Goal: Task Accomplishment & Management: Complete application form

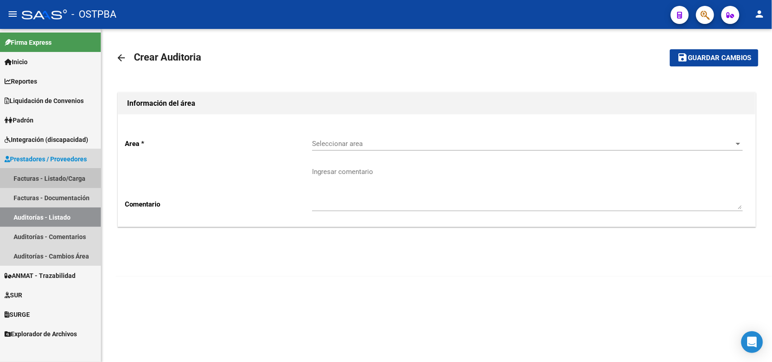
click at [68, 171] on link "Facturas - Listado/Carga" at bounding box center [50, 178] width 101 height 19
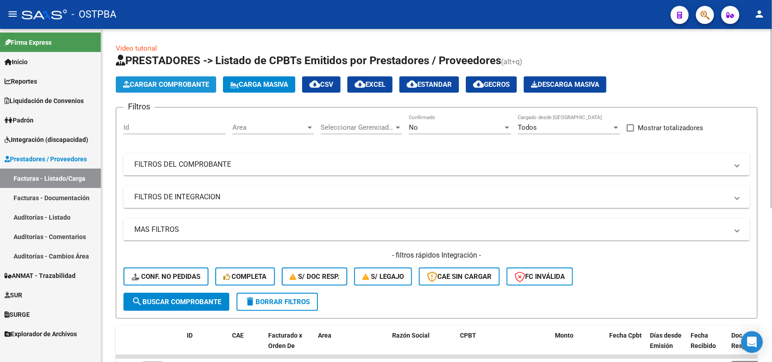
click at [163, 82] on span "Cargar Comprobante" at bounding box center [166, 85] width 86 height 8
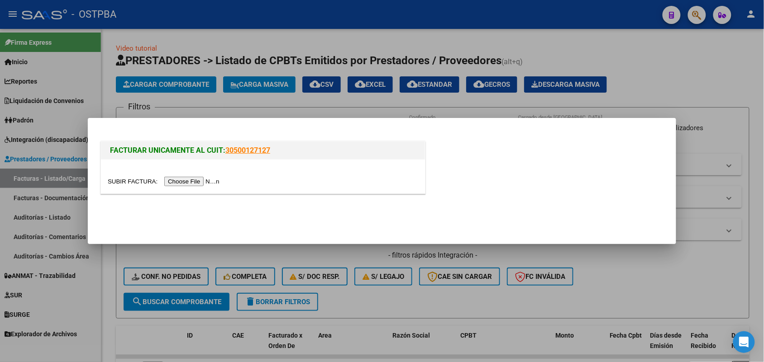
click at [200, 180] on input "file" at bounding box center [165, 182] width 114 height 10
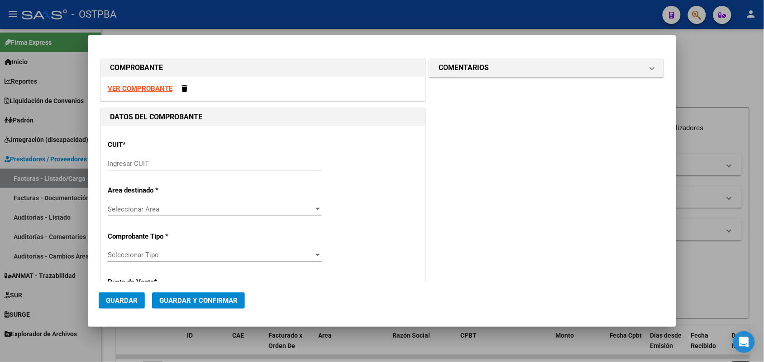
click at [146, 88] on strong "VER COMPROBANTE" at bounding box center [140, 89] width 65 height 8
click at [119, 166] on input "Ingresar CUIT" at bounding box center [215, 164] width 214 height 8
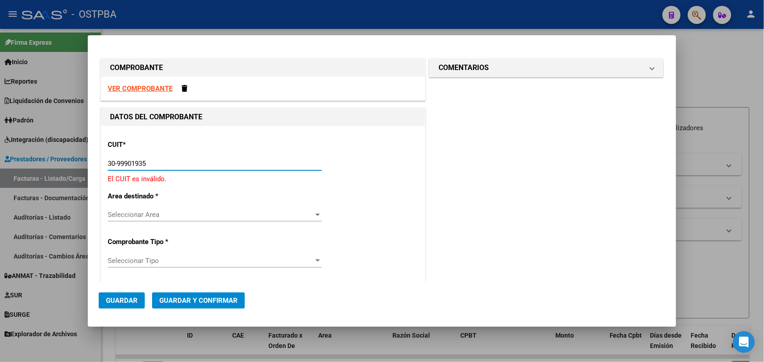
drag, startPoint x: 133, startPoint y: 159, endPoint x: 175, endPoint y: 166, distance: 42.6
click at [175, 166] on input "30-99901935" at bounding box center [215, 164] width 214 height 8
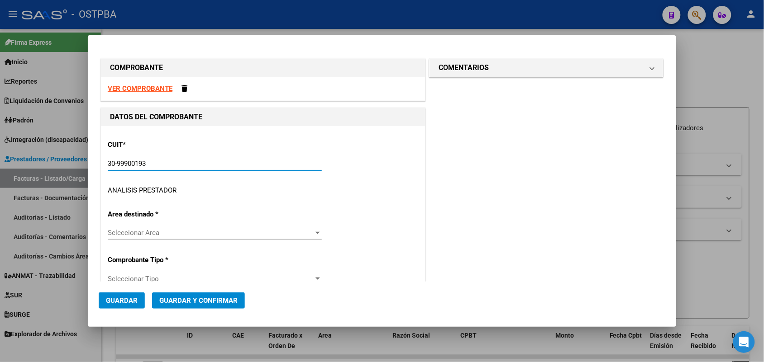
type input "30-99900193-5"
type input "10"
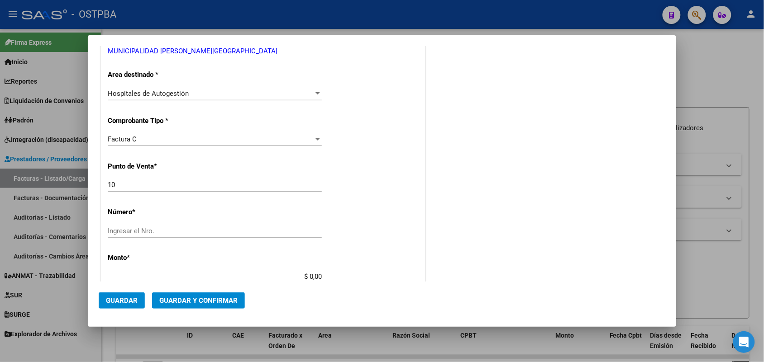
scroll to position [170, 0]
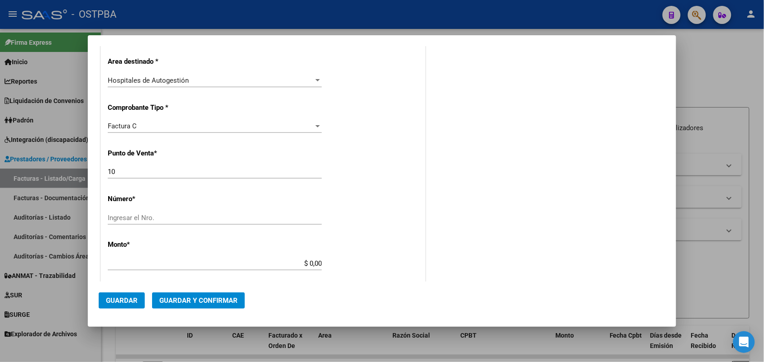
type input "30-99900193-5"
click at [133, 214] on input "Ingresar el Nro." at bounding box center [215, 218] width 214 height 8
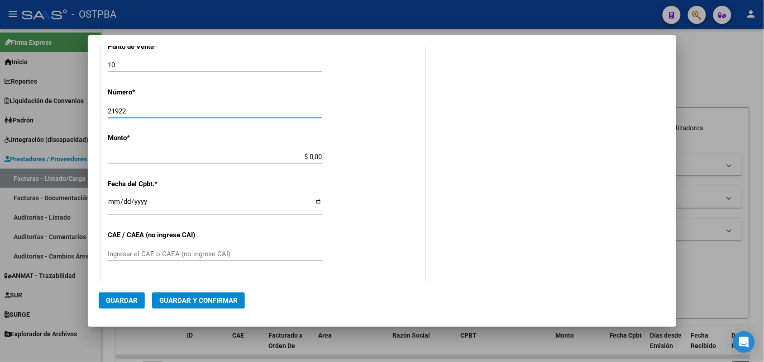
scroll to position [283, 0]
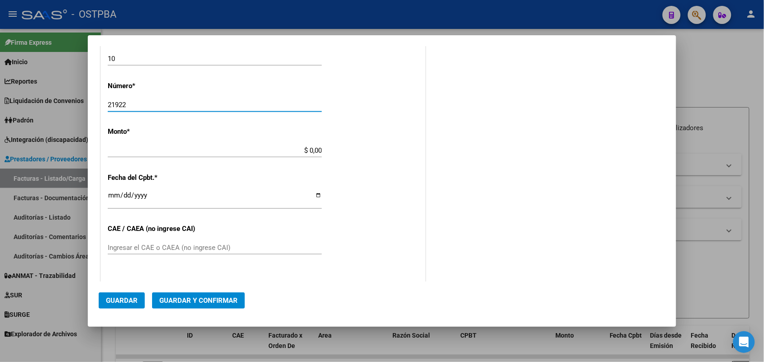
type input "21922"
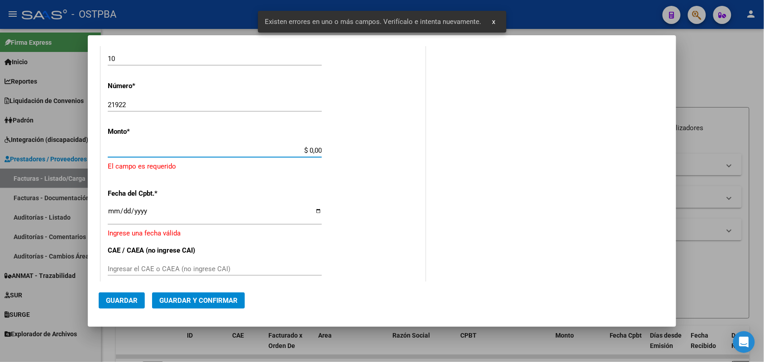
drag, startPoint x: 291, startPoint y: 154, endPoint x: 338, endPoint y: 145, distance: 48.4
click at [338, 145] on div "CUIT * 30-99900193-5 Ingresar CUIT ANALISIS PRESTADOR MUNICIPALIDAD [PERSON_NAM…" at bounding box center [263, 174] width 324 height 663
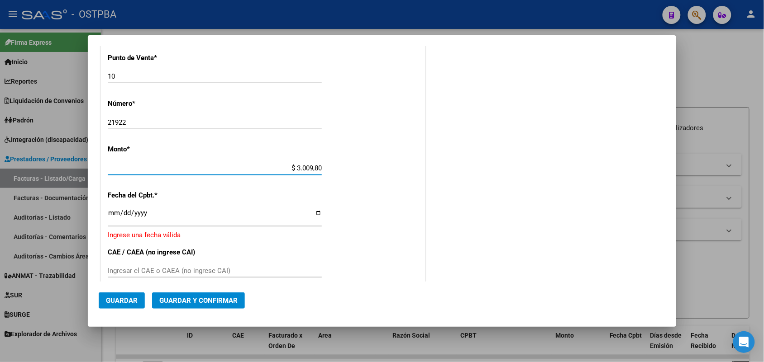
type input "$ 30.098,00"
click at [112, 212] on input "Ingresar la fecha" at bounding box center [215, 217] width 214 height 14
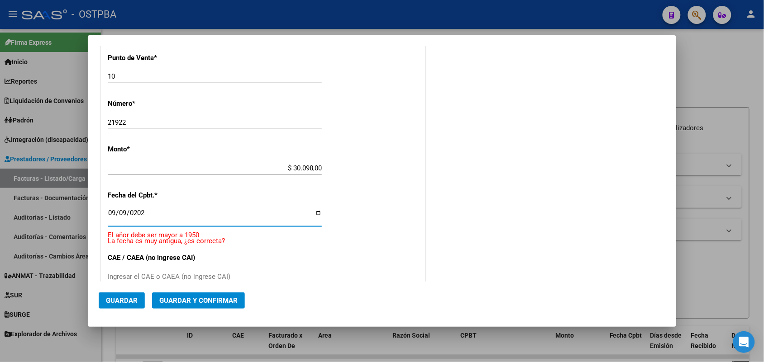
type input "[DATE]"
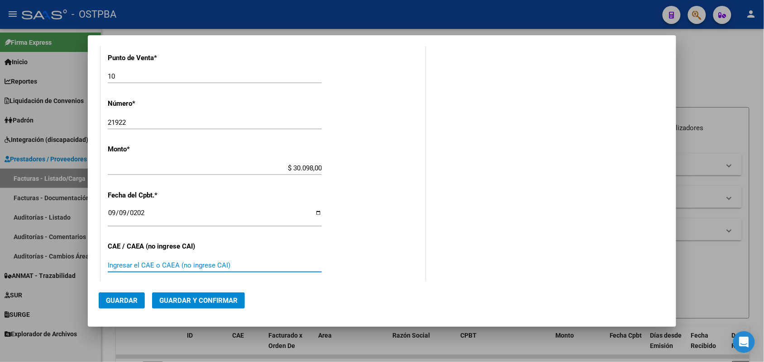
click at [117, 266] on input "Ingresar el CAE o CAEA (no ingrese CAI)" at bounding box center [215, 266] width 214 height 8
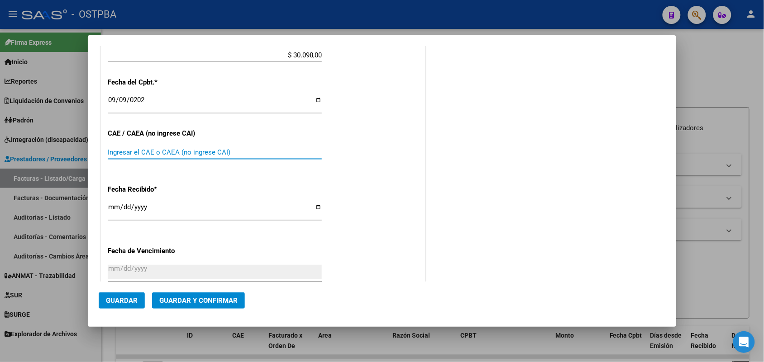
scroll to position [435, 0]
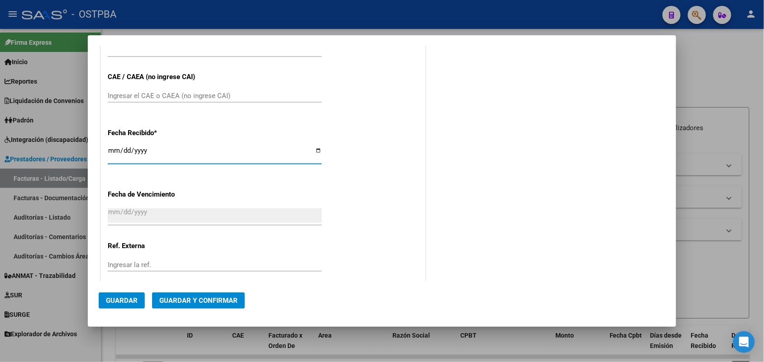
click at [114, 150] on input "[DATE]" at bounding box center [215, 154] width 214 height 14
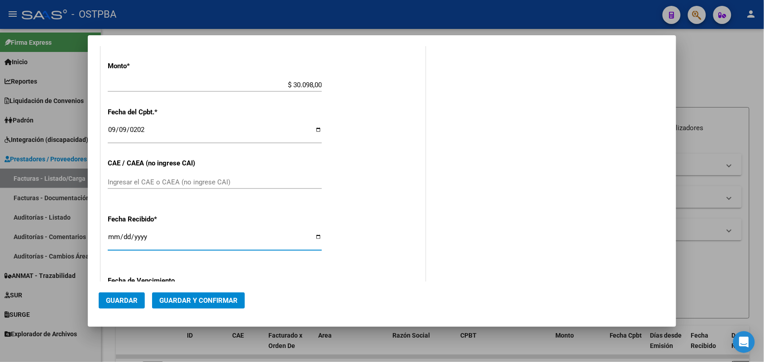
scroll to position [378, 0]
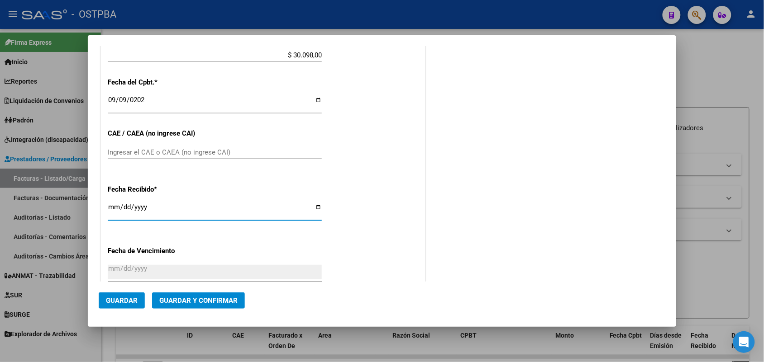
type input "[DATE]"
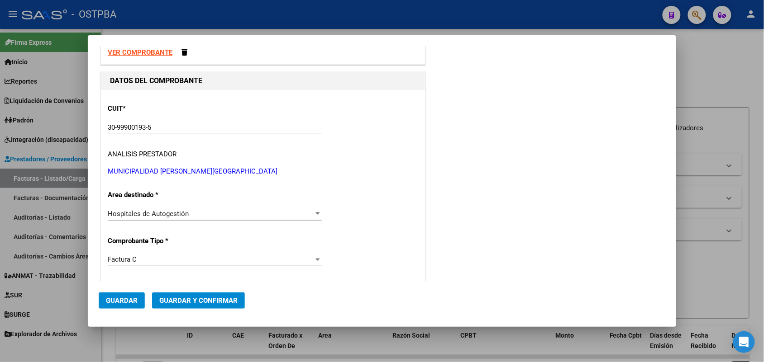
scroll to position [0, 0]
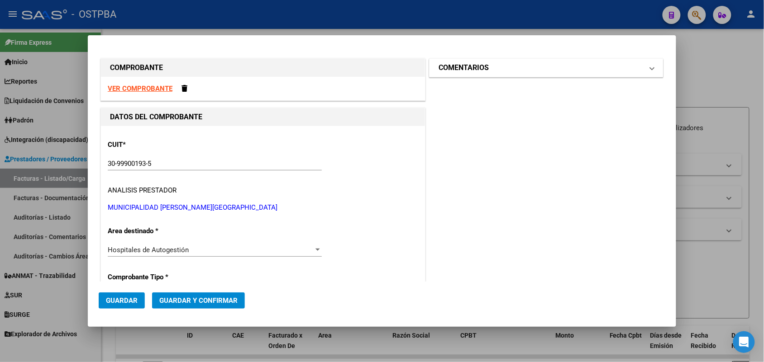
click at [650, 68] on span at bounding box center [652, 67] width 4 height 11
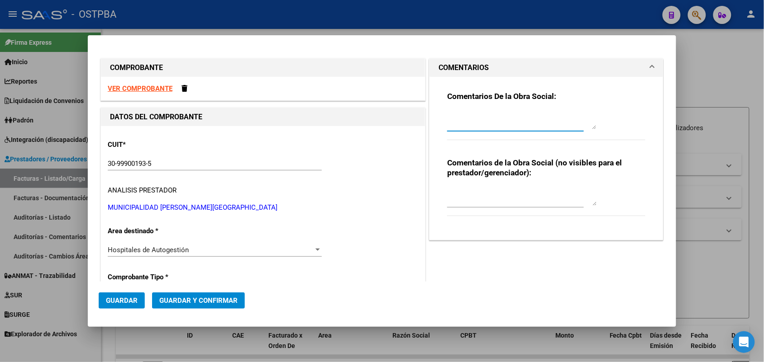
click at [453, 126] on textarea at bounding box center [521, 120] width 149 height 18
type textarea "HR 127209"
click at [120, 297] on span "Guardar" at bounding box center [122, 301] width 32 height 8
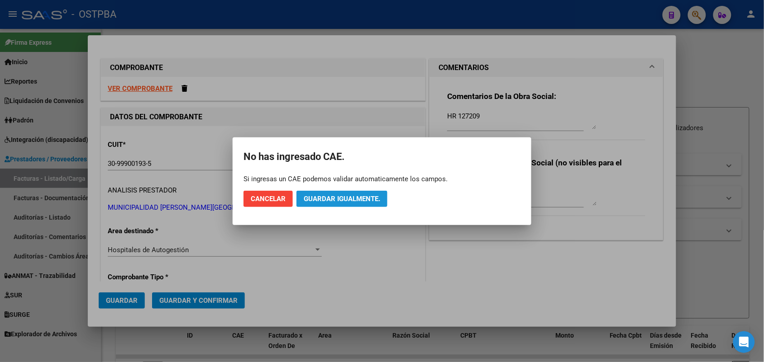
click at [340, 200] on span "Guardar igualmente." at bounding box center [342, 199] width 76 height 8
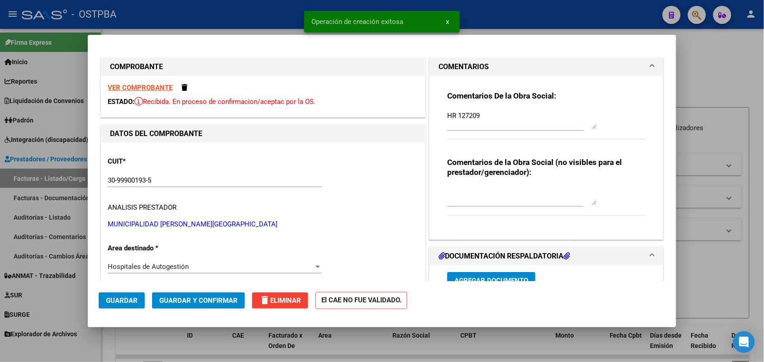
type input "[DATE]"
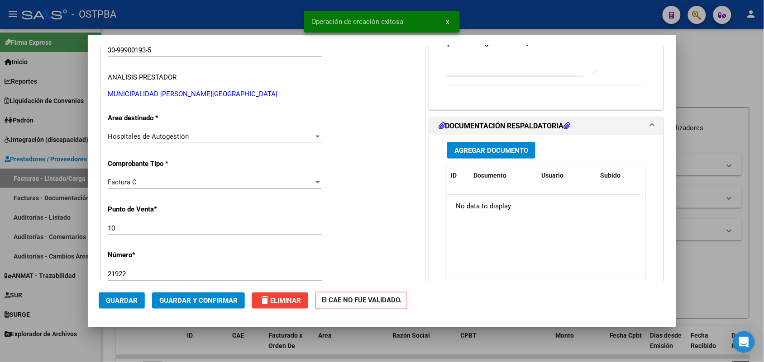
scroll to position [170, 0]
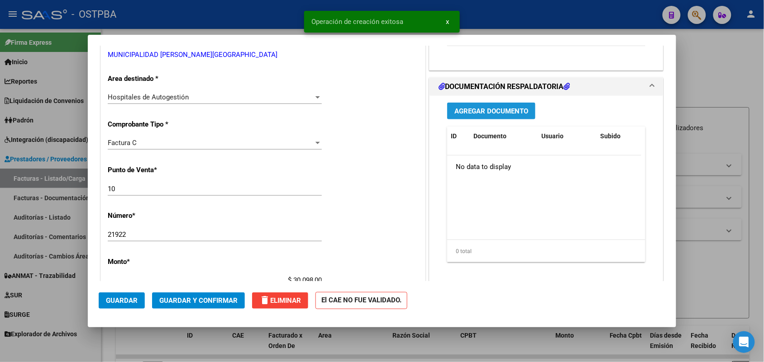
click at [486, 107] on span "Agregar Documento" at bounding box center [491, 111] width 74 height 8
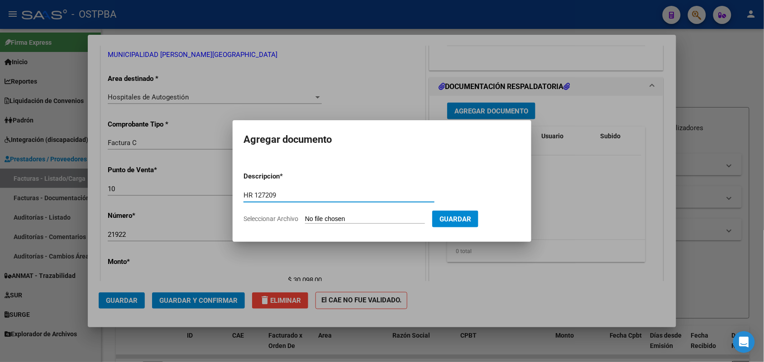
type input "HR 127209"
click at [312, 218] on input "Seleccionar Archivo" at bounding box center [365, 219] width 120 height 9
type input "C:\fakepath\HR 127209.pdf"
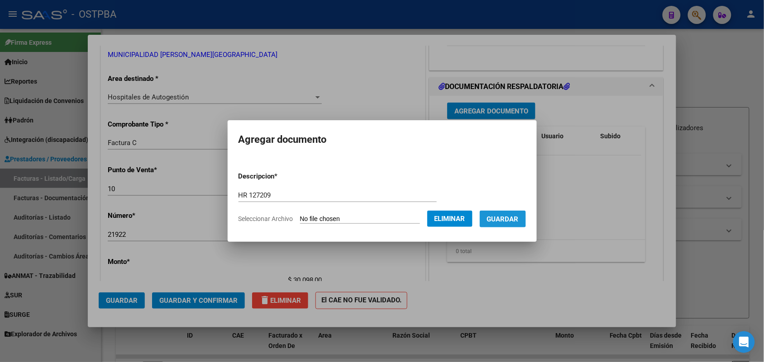
click at [512, 217] on span "Guardar" at bounding box center [503, 219] width 32 height 8
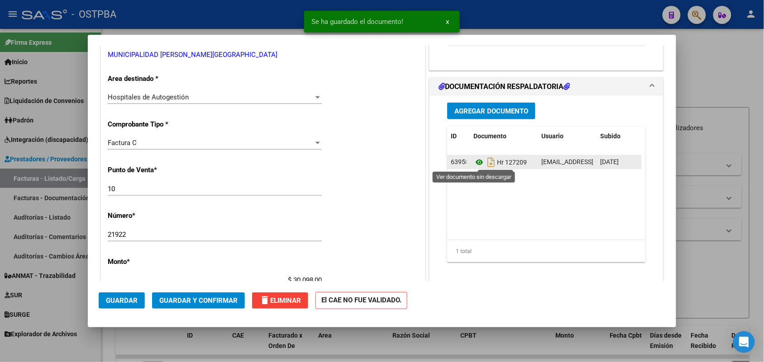
click at [474, 162] on icon at bounding box center [479, 162] width 12 height 11
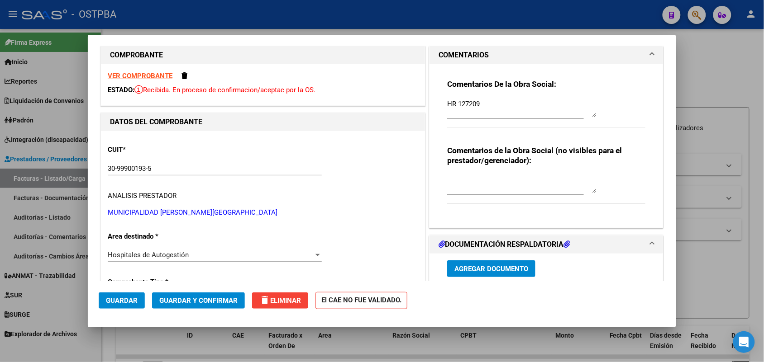
scroll to position [0, 0]
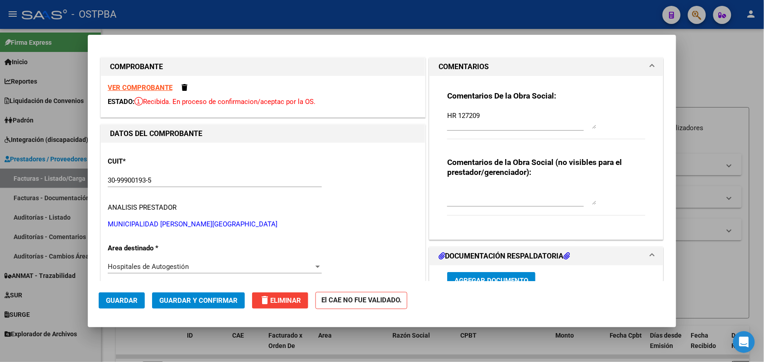
click at [150, 87] on strong "VER COMPROBANTE" at bounding box center [140, 88] width 65 height 8
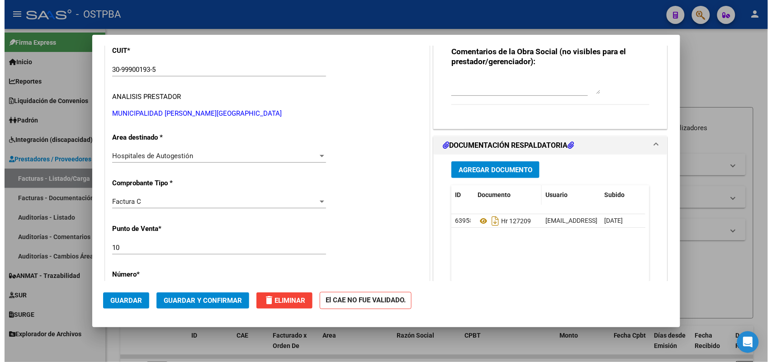
scroll to position [113, 0]
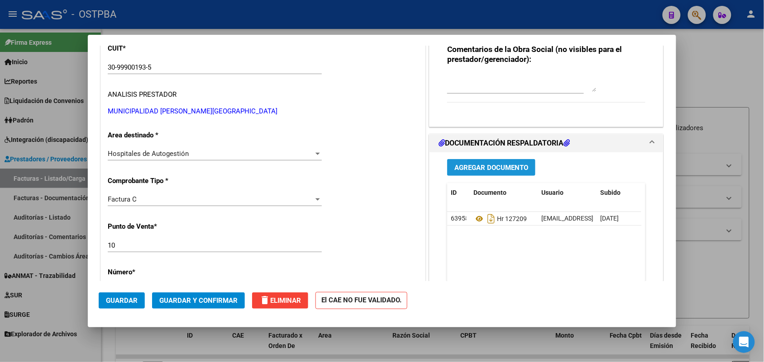
click at [480, 168] on span "Agregar Documento" at bounding box center [491, 168] width 74 height 8
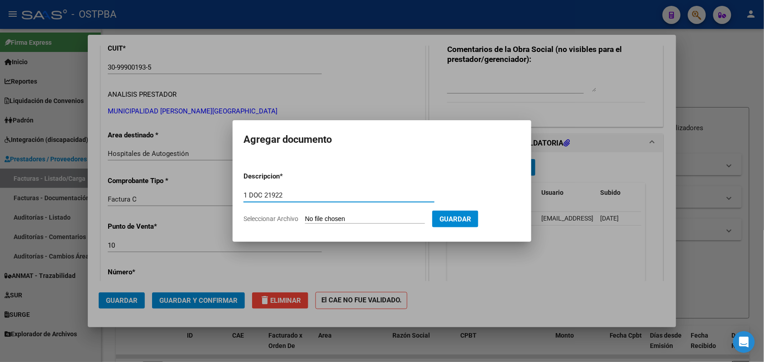
type input "1 DOC 21922"
drag, startPoint x: 334, startPoint y: 219, endPoint x: 340, endPoint y: 218, distance: 6.4
click at [340, 218] on input "Seleccionar Archivo" at bounding box center [365, 219] width 120 height 9
type input "C:\fakepath\1 DOC 21922.pdf"
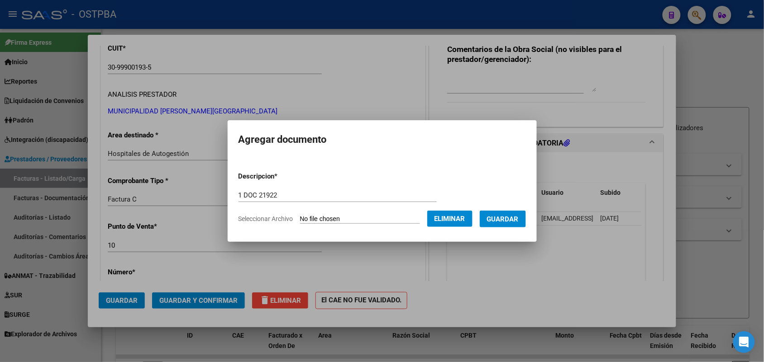
click at [504, 219] on span "Guardar" at bounding box center [503, 219] width 32 height 8
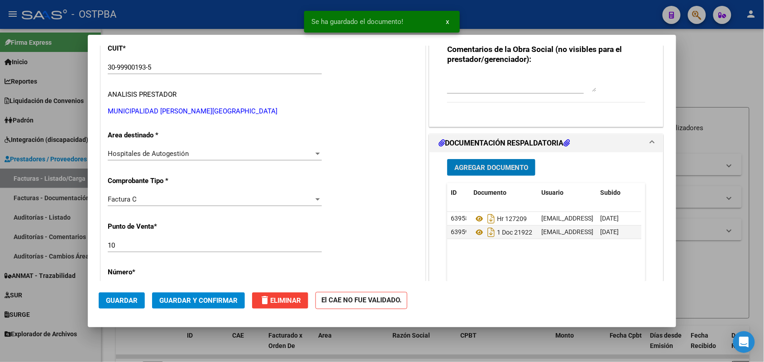
click at [481, 166] on span "Agregar Documento" at bounding box center [491, 168] width 74 height 8
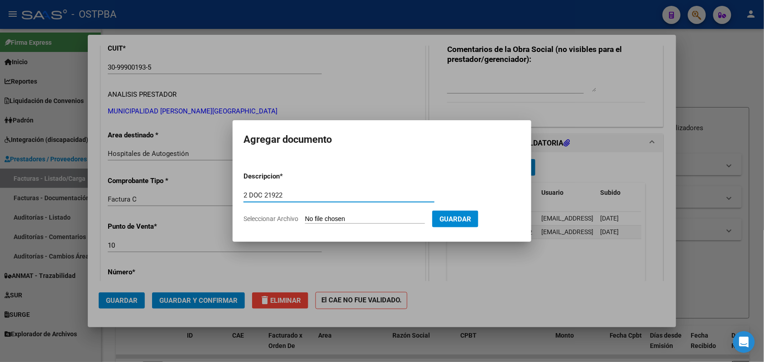
type input "2 DOC 21922"
click at [311, 220] on input "Seleccionar Archivo" at bounding box center [365, 219] width 120 height 9
type input "C:\fakepath\2 DOC 21922.pdf"
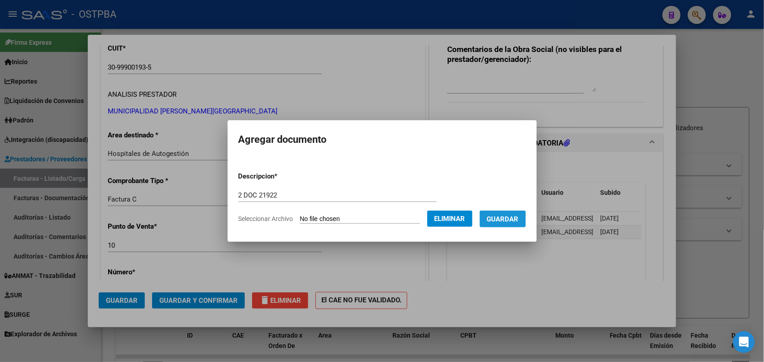
click at [506, 221] on span "Guardar" at bounding box center [503, 219] width 32 height 8
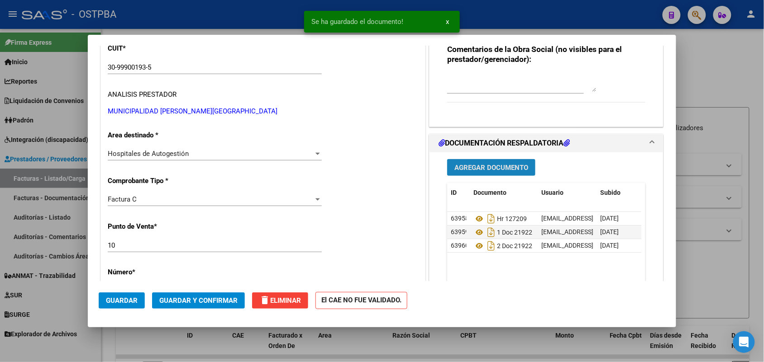
click at [474, 164] on span "Agregar Documento" at bounding box center [491, 168] width 74 height 8
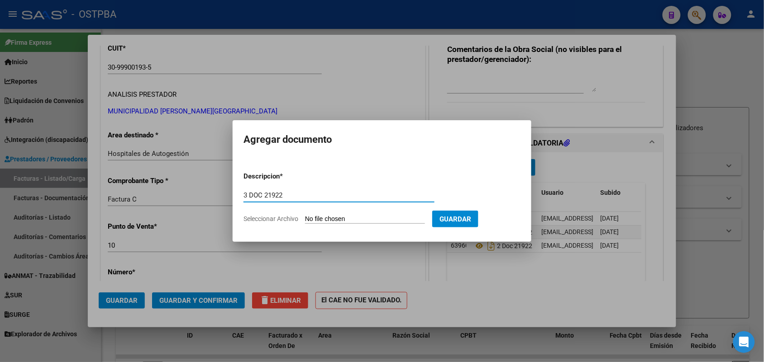
type input "3 DOC 21922"
click at [313, 218] on input "Seleccionar Archivo" at bounding box center [365, 219] width 120 height 9
type input "C:\fakepath\3 DOC 21922.pdf"
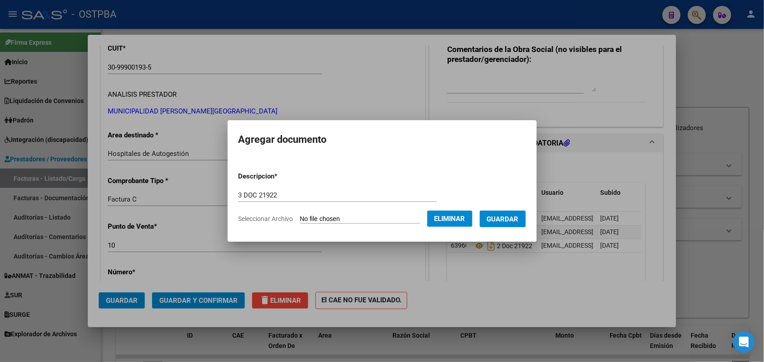
click at [516, 216] on span "Guardar" at bounding box center [503, 219] width 32 height 8
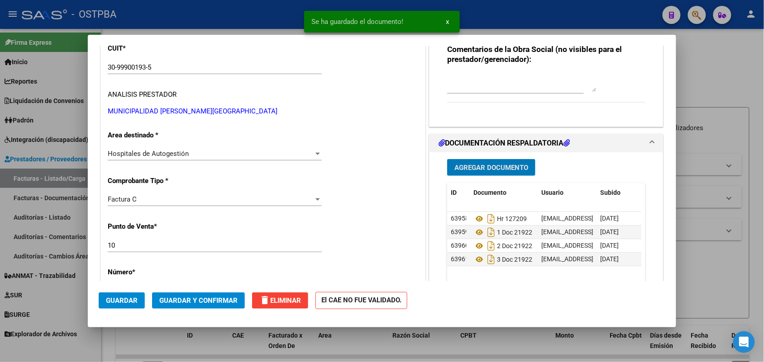
click at [195, 301] on span "Guardar y Confirmar" at bounding box center [198, 301] width 78 height 8
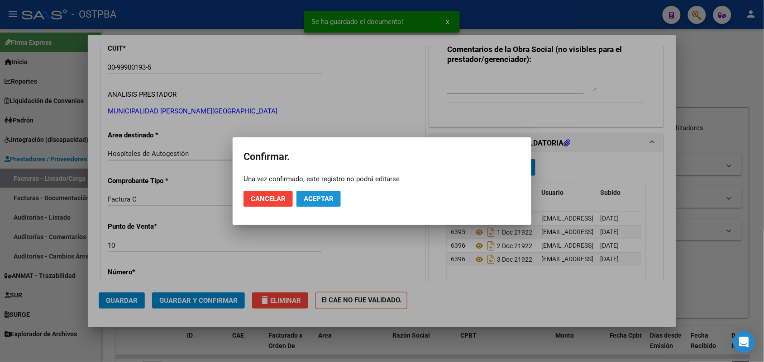
click at [331, 200] on span "Aceptar" at bounding box center [319, 199] width 30 height 8
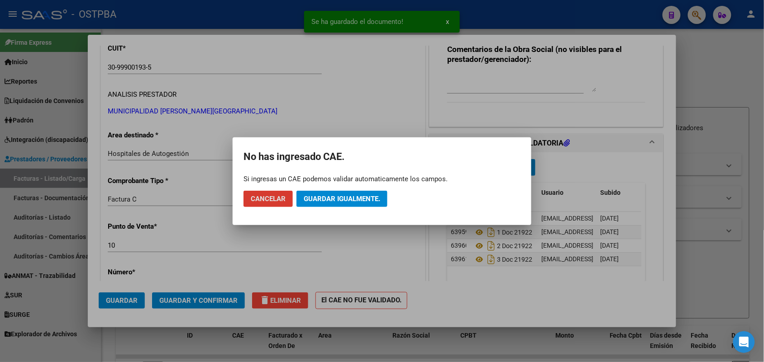
click at [334, 191] on button "Guardar igualmente." at bounding box center [341, 199] width 91 height 16
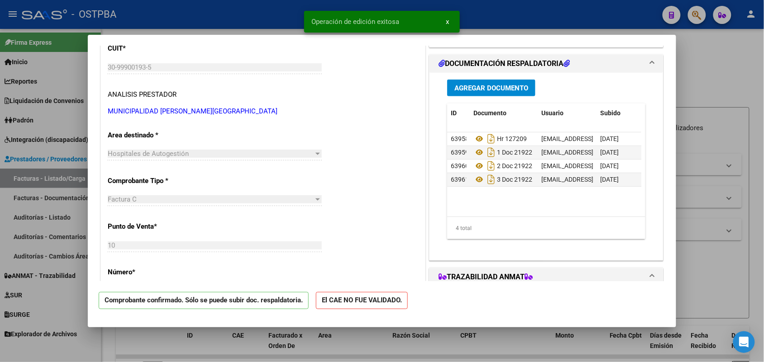
click at [68, 201] on div at bounding box center [382, 181] width 764 height 362
type input "$ 0,00"
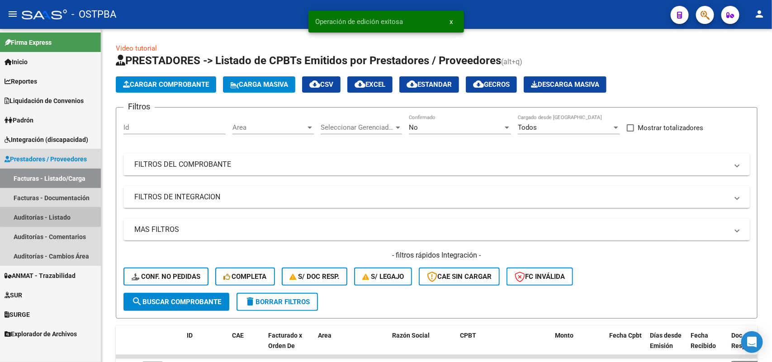
click at [60, 214] on link "Auditorías - Listado" at bounding box center [50, 217] width 101 height 19
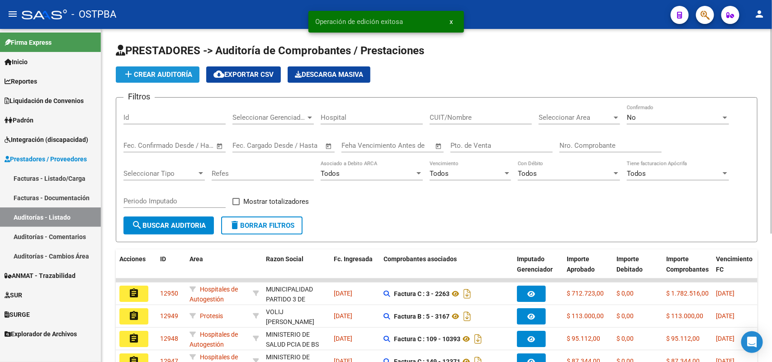
click at [170, 72] on span "add Crear Auditoría" at bounding box center [157, 75] width 69 height 8
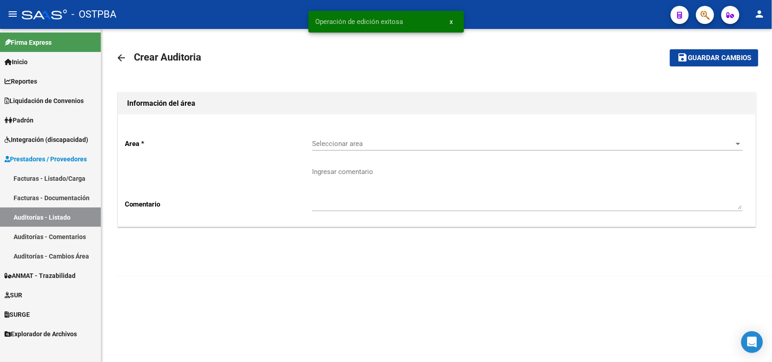
click at [329, 140] on span "Seleccionar area" at bounding box center [523, 144] width 423 height 8
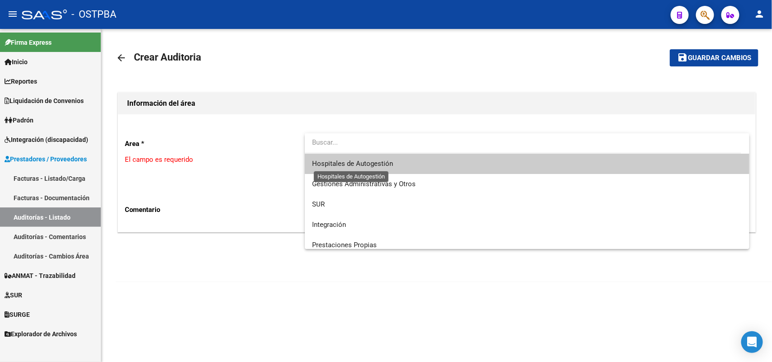
click at [324, 164] on span "Hospitales de Autogestión" at bounding box center [352, 164] width 81 height 8
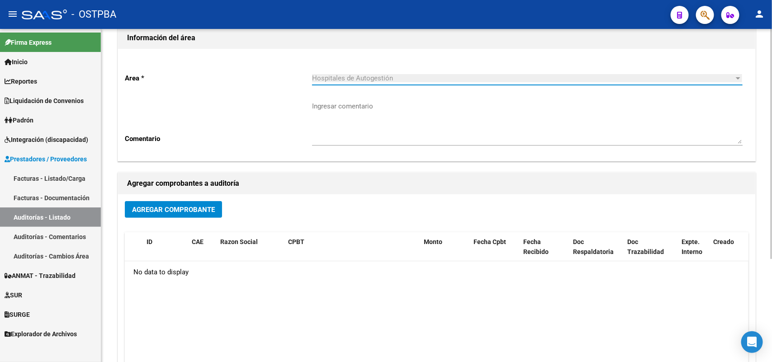
scroll to position [149, 0]
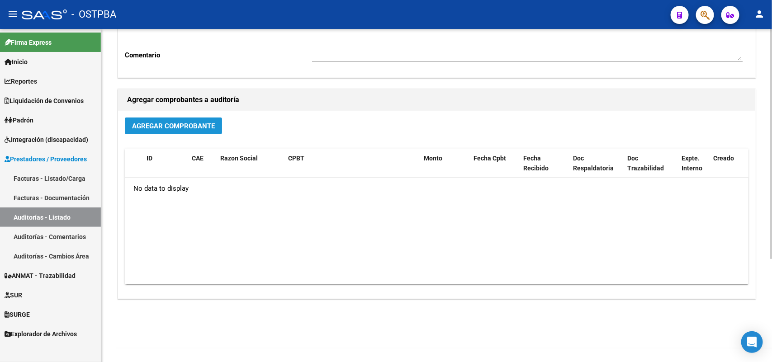
click at [198, 122] on span "Agregar Comprobante" at bounding box center [173, 126] width 83 height 8
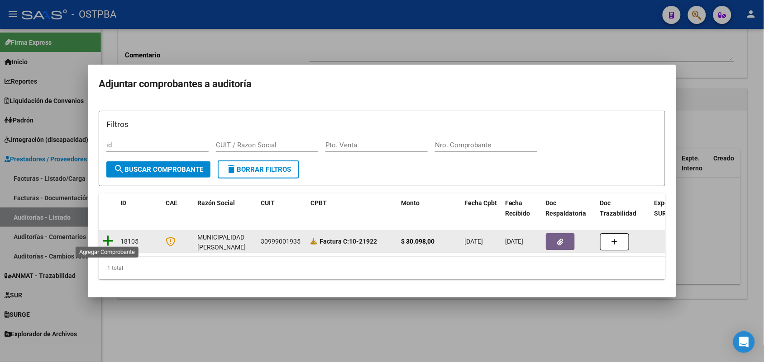
click at [110, 237] on icon at bounding box center [107, 241] width 11 height 13
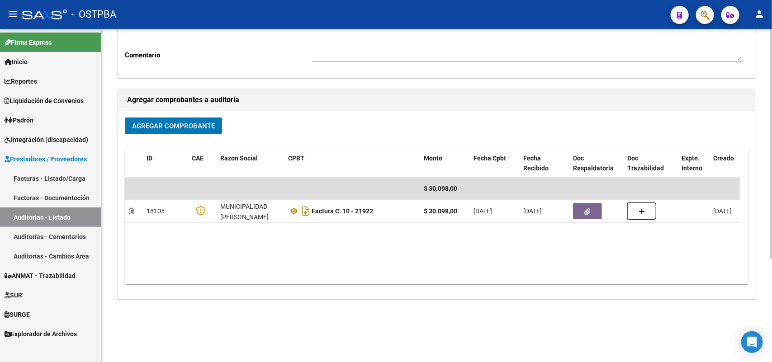
scroll to position [0, 0]
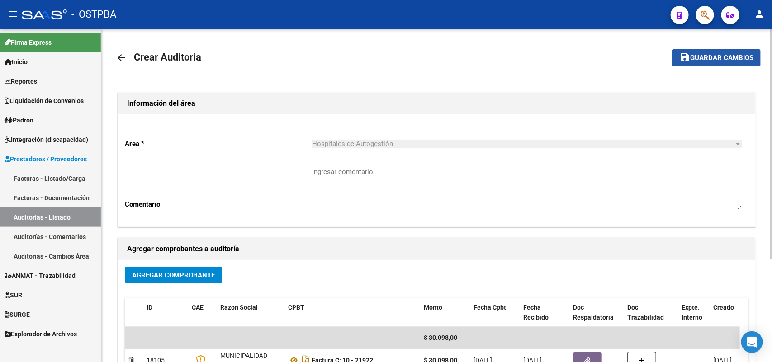
click at [729, 51] on button "save Guardar cambios" at bounding box center [716, 57] width 89 height 17
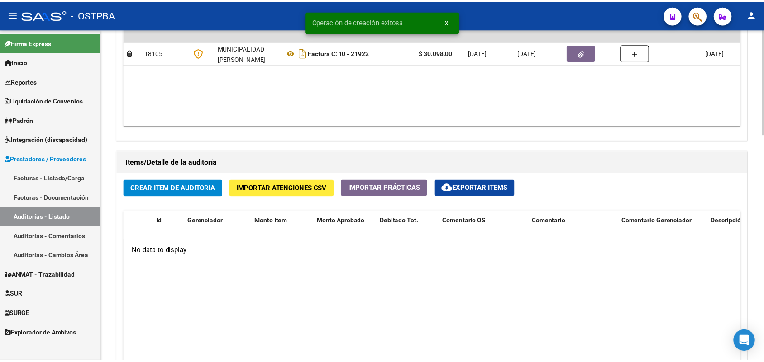
scroll to position [679, 0]
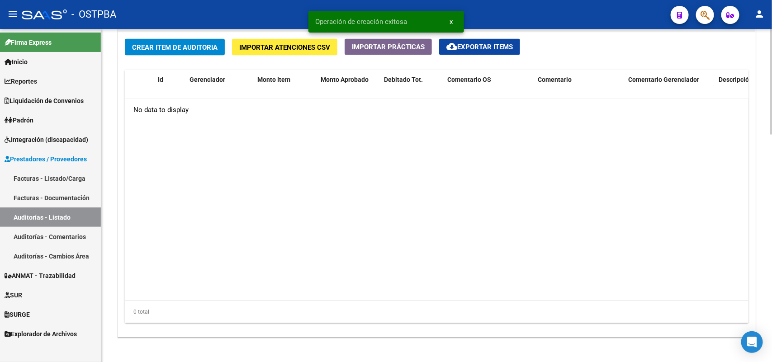
click at [199, 46] on span "Crear Item de Auditoria" at bounding box center [175, 47] width 86 height 8
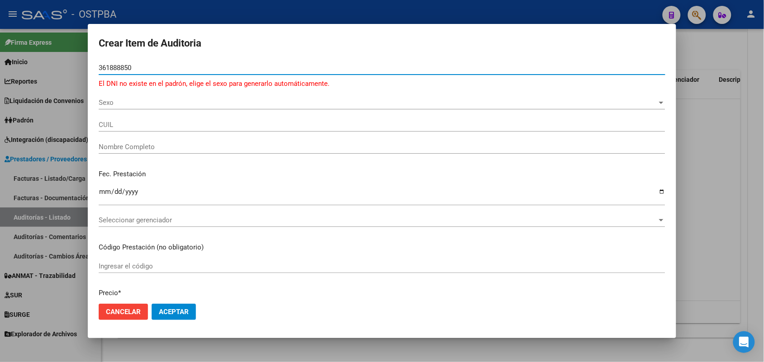
type input "361888850"
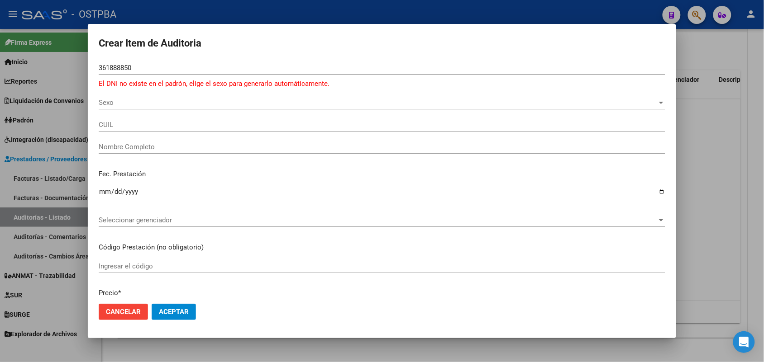
click at [80, 87] on div at bounding box center [382, 181] width 764 height 362
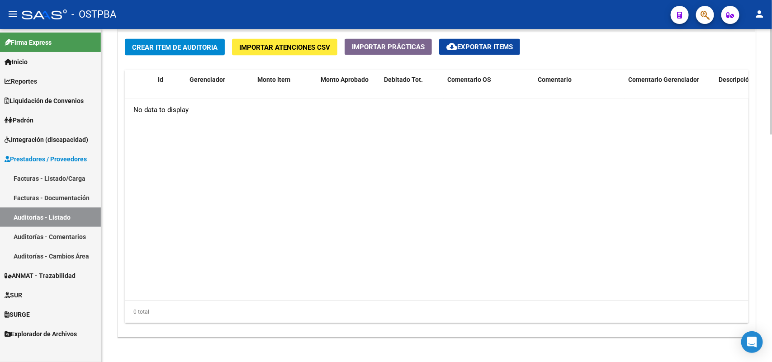
click at [171, 43] on span "Crear Item de Auditoria" at bounding box center [175, 47] width 86 height 8
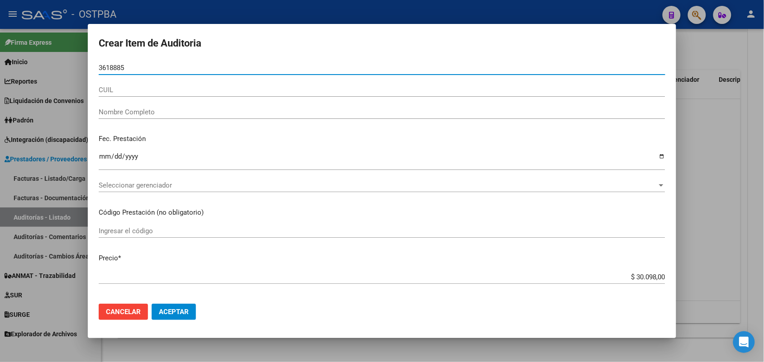
type input "36188850"
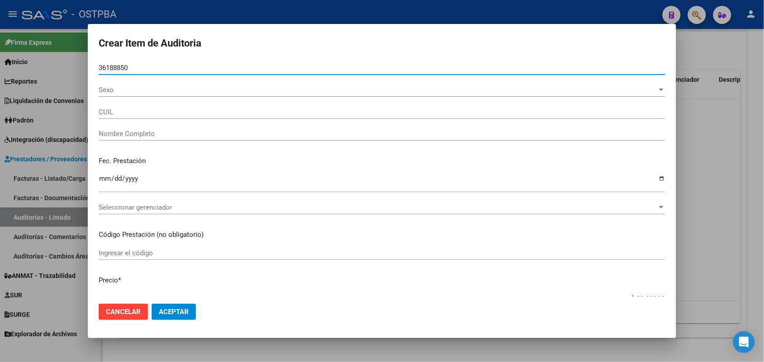
type input "20361888503"
type input "[PERSON_NAME] -"
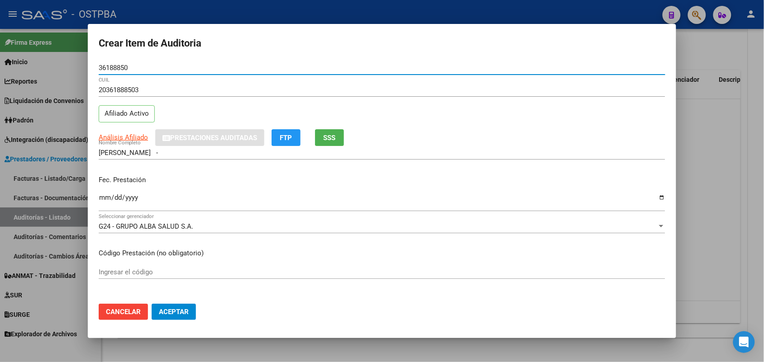
type input "36188850"
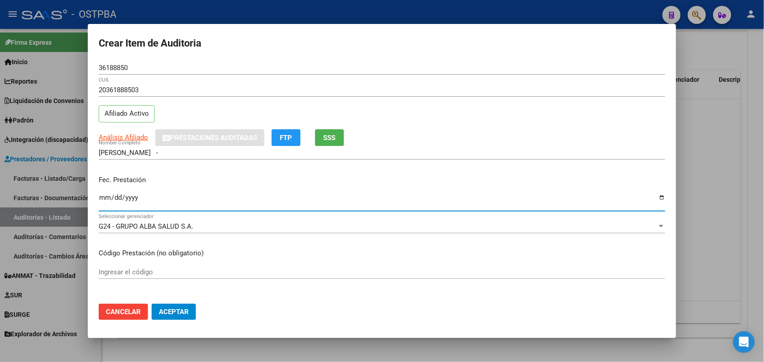
click at [107, 200] on input "Ingresar la fecha" at bounding box center [382, 201] width 567 height 14
type input "[DATE]"
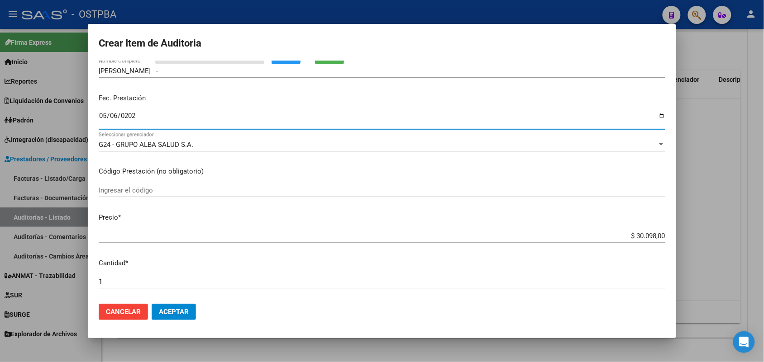
scroll to position [113, 0]
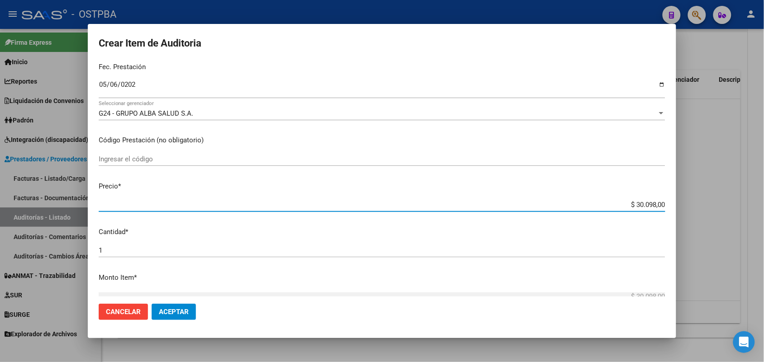
drag, startPoint x: 619, startPoint y: 208, endPoint x: 676, endPoint y: 203, distance: 57.3
click at [676, 203] on mat-dialog-content "36188850 Nro Documento 20361888503 CUIL Afiliado Activo Análisis Afiliado Prest…" at bounding box center [382, 179] width 588 height 236
type input "$ 0,03"
type input "$ 0,39"
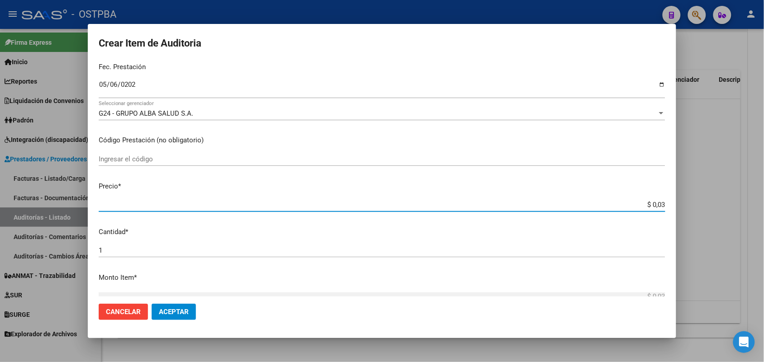
type input "$ 0,39"
type input "$ 3,99"
type input "$ 39,98"
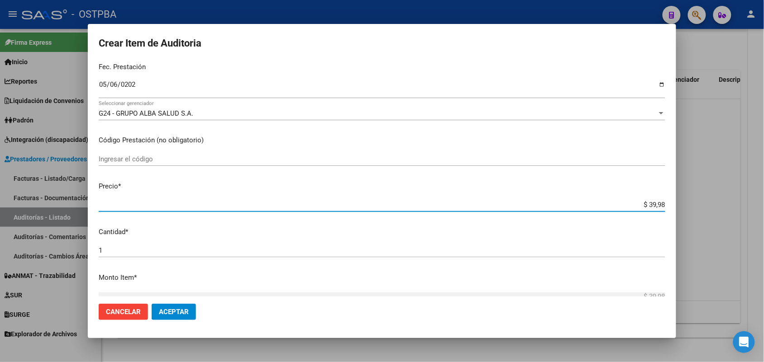
type input "$ 399,80"
type input "$ 3.998,00"
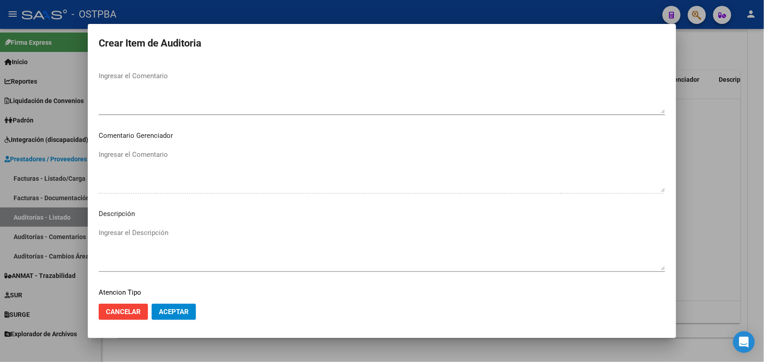
scroll to position [578, 0]
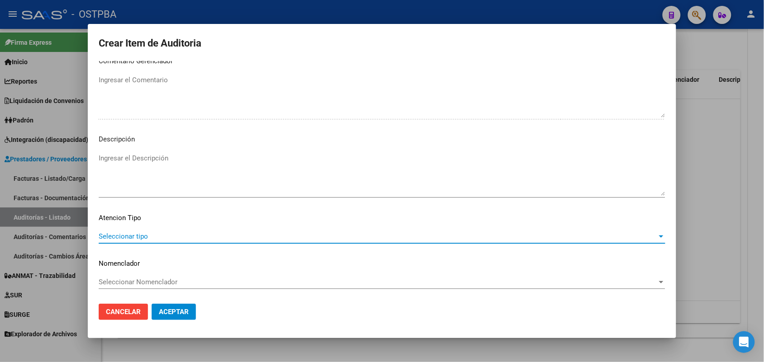
click at [137, 236] on span "Seleccionar tipo" at bounding box center [378, 237] width 558 height 8
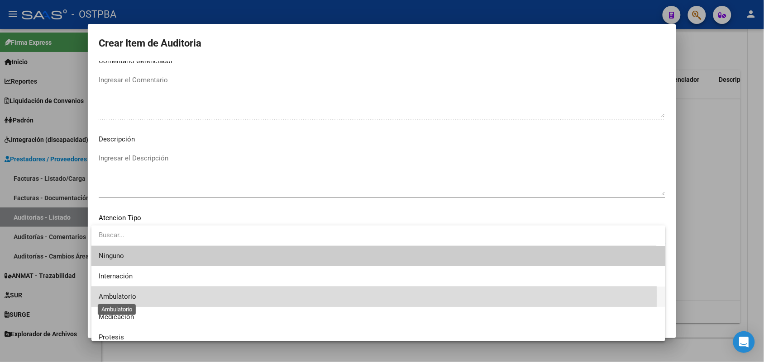
click at [119, 296] on span "Ambulatorio" at bounding box center [118, 297] width 38 height 8
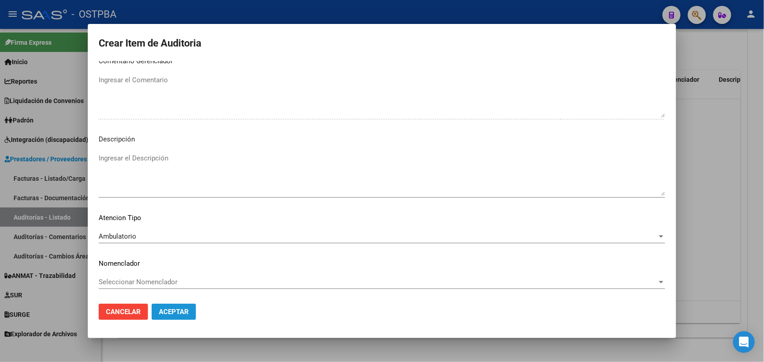
click at [165, 309] on span "Aceptar" at bounding box center [174, 312] width 30 height 8
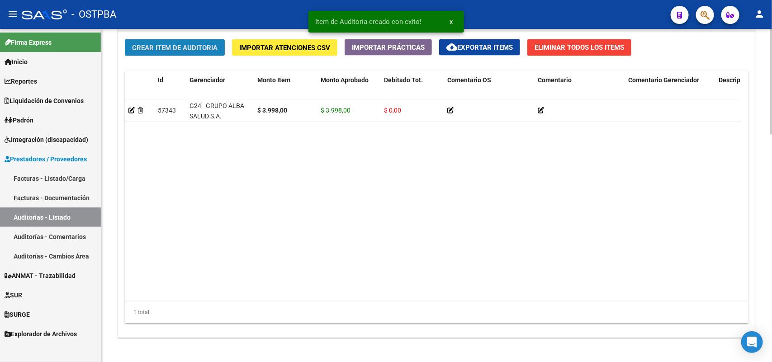
click at [210, 50] on span "Crear Item de Auditoria" at bounding box center [175, 48] width 86 height 8
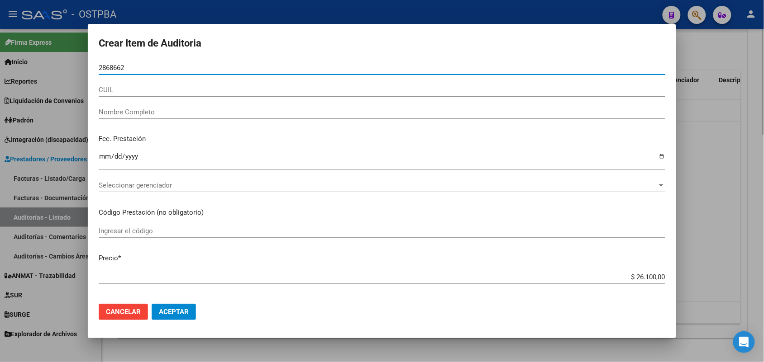
type input "28686620"
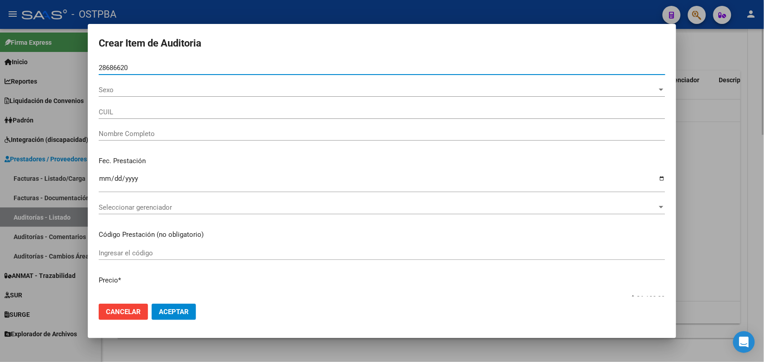
type input "20286866205"
type input "[PERSON_NAME] -"
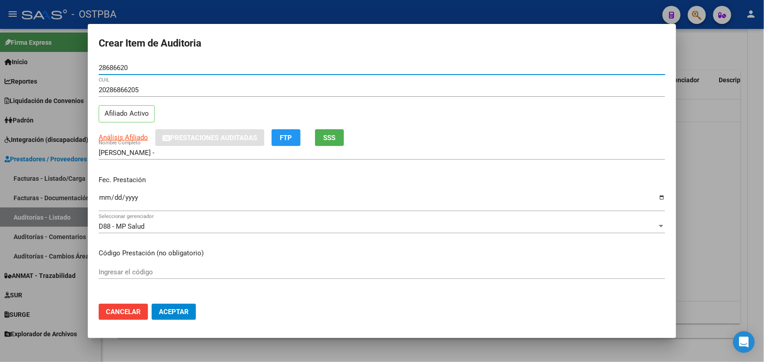
type input "28686620"
click at [99, 199] on input "Ingresar la fecha" at bounding box center [382, 201] width 567 height 14
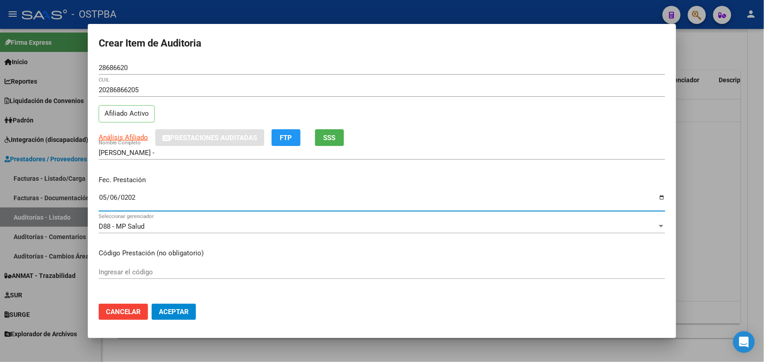
type input "[DATE]"
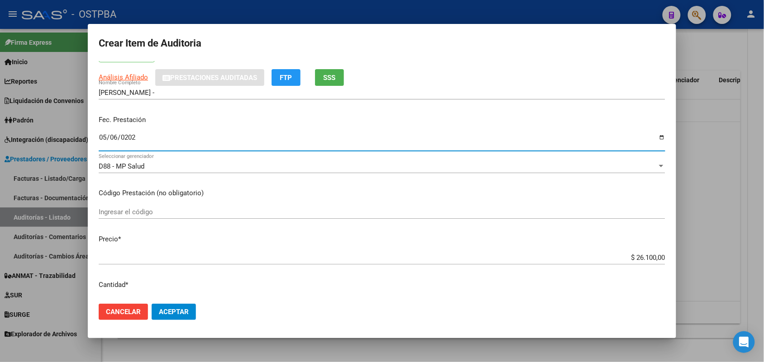
scroll to position [113, 0]
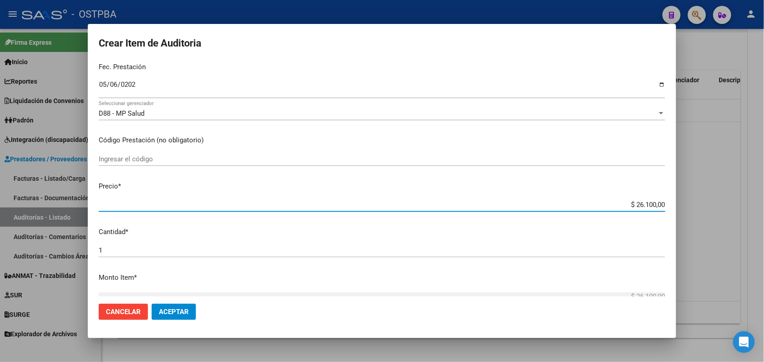
drag, startPoint x: 607, startPoint y: 207, endPoint x: 768, endPoint y: 221, distance: 160.8
click at [764, 221] on html "menu - OSTPBA person Firma Express Inicio Calendario SSS Instructivos Contacto …" at bounding box center [382, 181] width 764 height 362
type input "$ 0,03"
type input "$ 0,39"
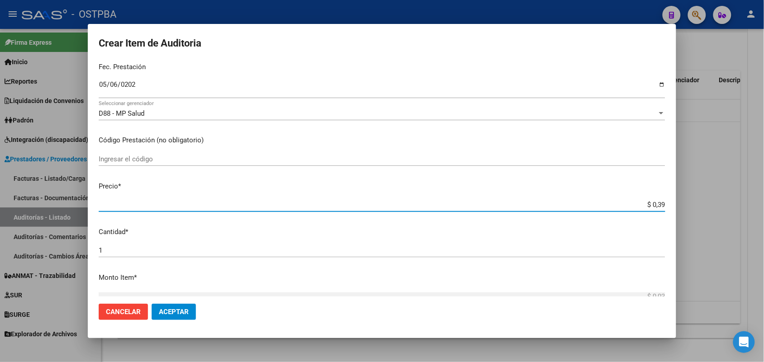
type input "$ 0,39"
type input "$ 3,99"
type input "$ 39,98"
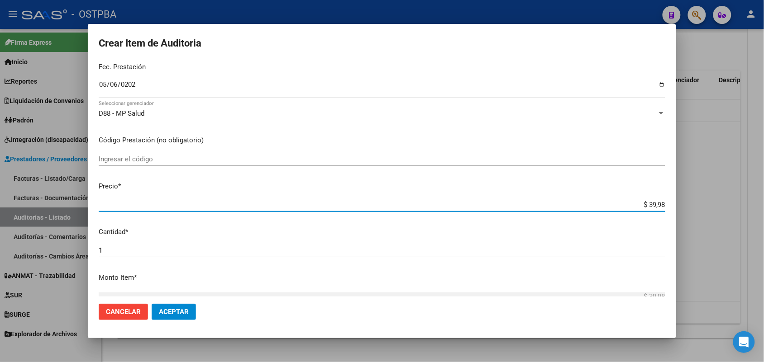
type input "$ 399,80"
type input "$ 3.998,00"
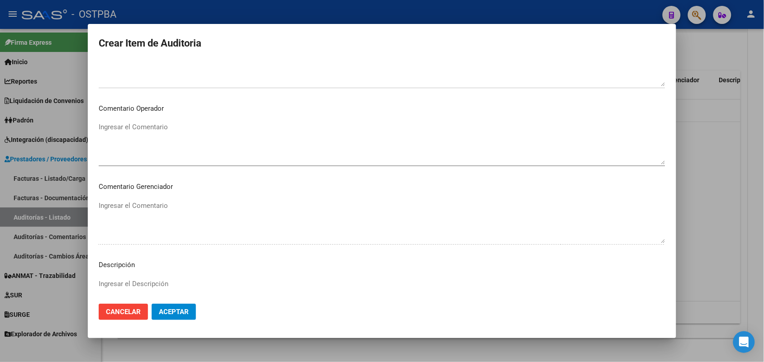
scroll to position [578, 0]
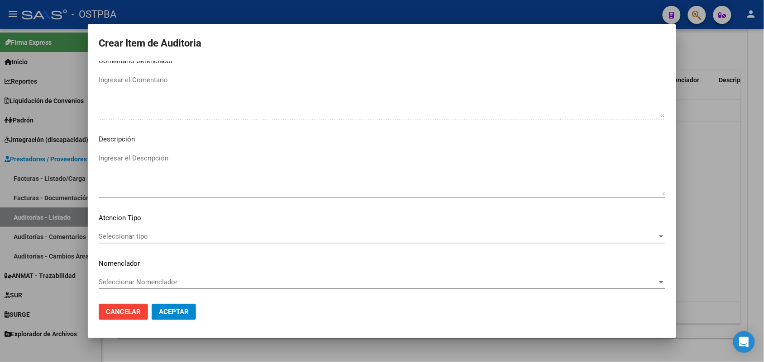
click at [141, 233] on span "Seleccionar tipo" at bounding box center [378, 237] width 558 height 8
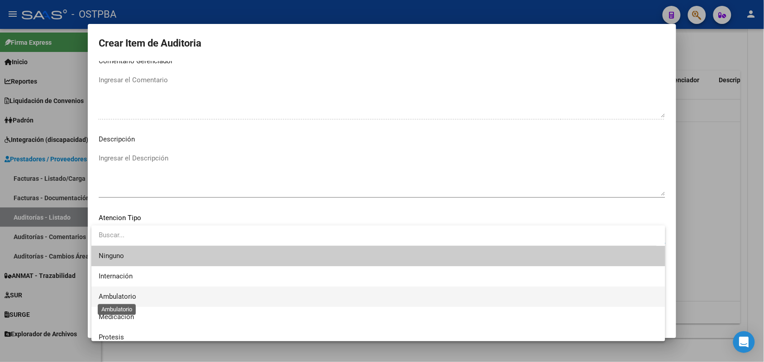
click at [134, 296] on span "Ambulatorio" at bounding box center [118, 297] width 38 height 8
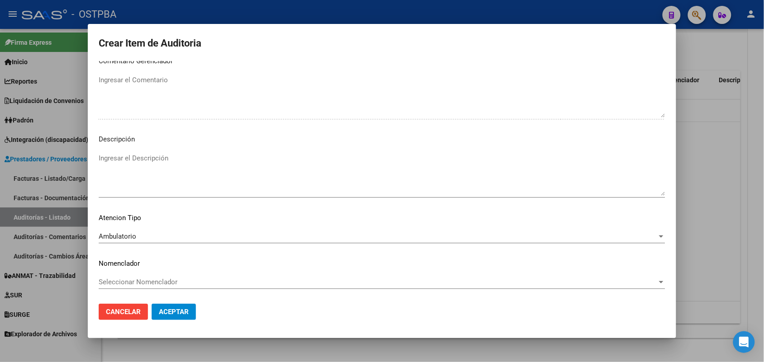
click at [173, 303] on mat-dialog-actions "Cancelar Aceptar" at bounding box center [382, 312] width 567 height 31
click at [168, 309] on span "Aceptar" at bounding box center [174, 312] width 30 height 8
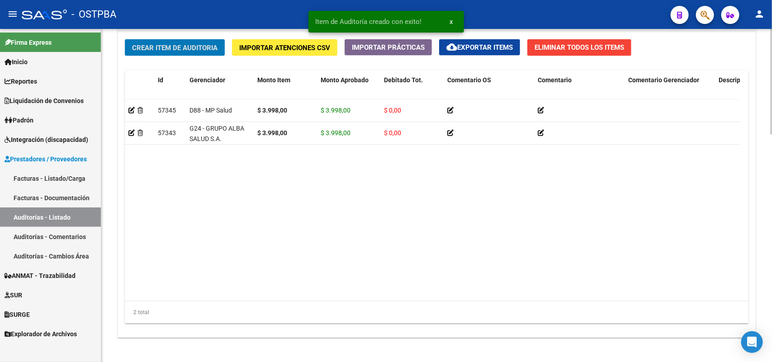
click at [220, 45] on button "Crear Item de Auditoria" at bounding box center [175, 47] width 100 height 17
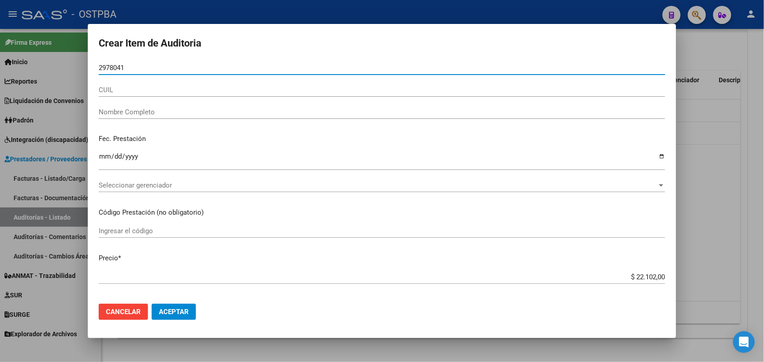
type input "29780415"
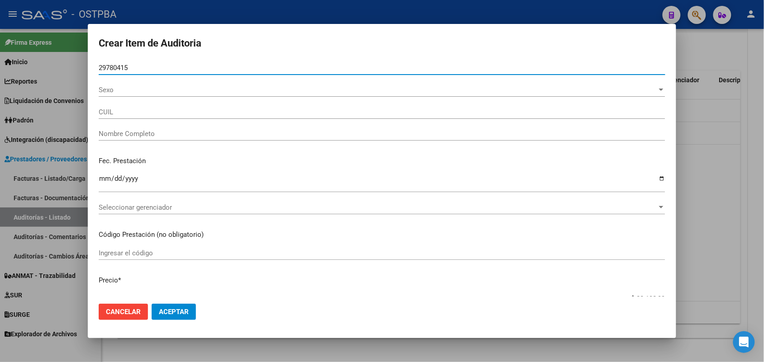
type input "23297804154"
type input "BERDION GRISEL VERONICA"
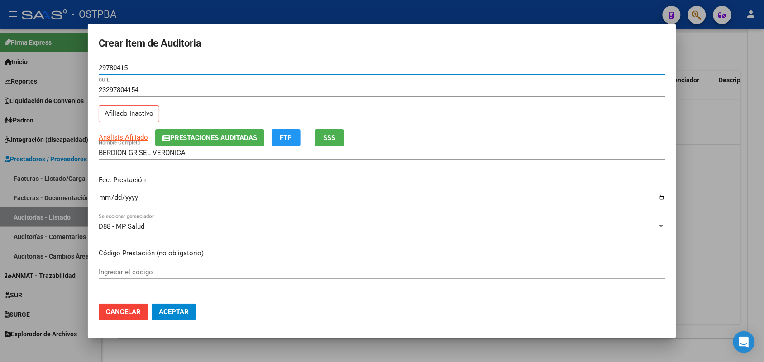
type input "29780415"
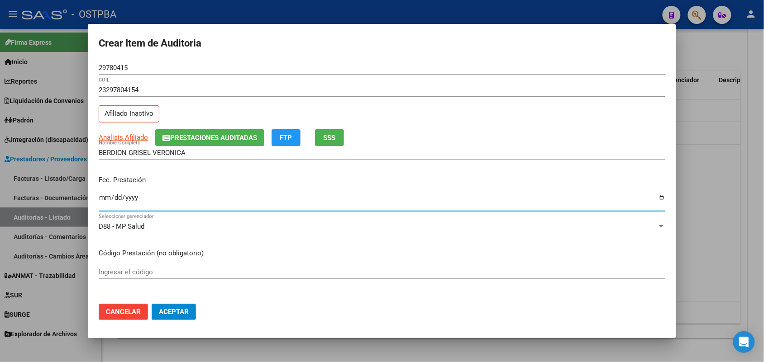
click at [103, 198] on input "Ingresar la fecha" at bounding box center [382, 201] width 567 height 14
type input "[DATE]"
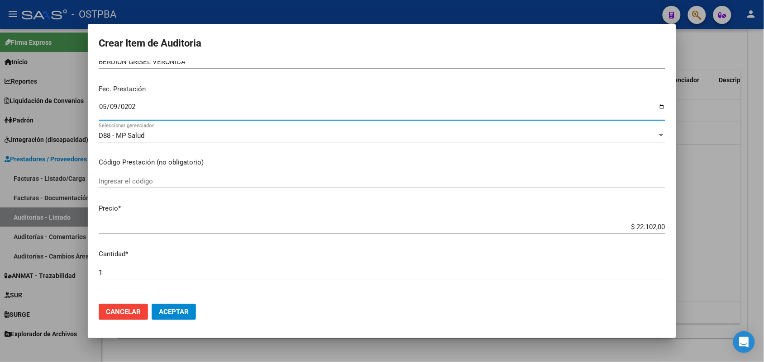
scroll to position [113, 0]
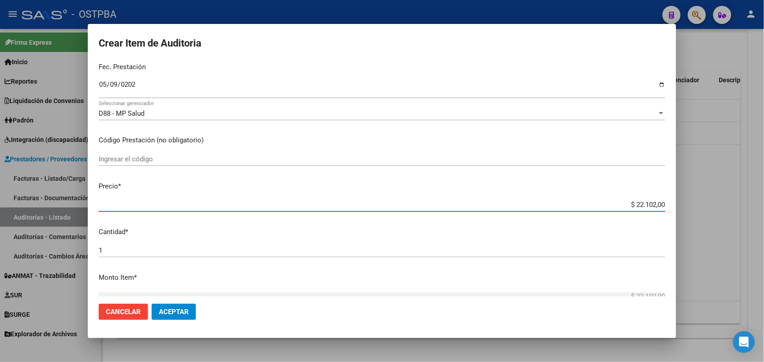
drag, startPoint x: 623, startPoint y: 204, endPoint x: 680, endPoint y: 201, distance: 57.1
click at [680, 201] on div "Crear Item de Auditoria 29780415 Nro Documento 23297804154 CUIL Afiliado Inacti…" at bounding box center [382, 181] width 764 height 362
type input "$ 0,03"
type input "$ 0,39"
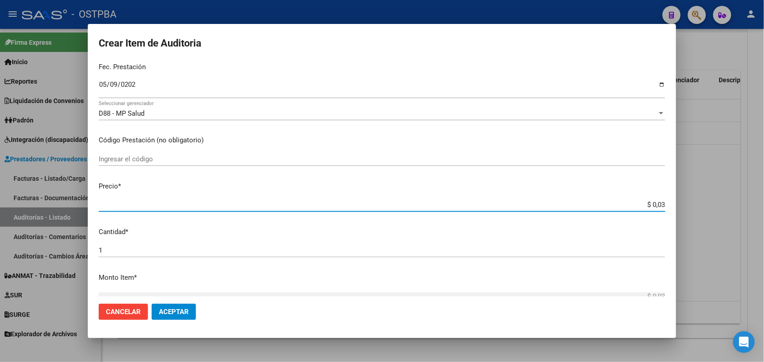
type input "$ 0,39"
type input "$ 3,99"
type input "$ 39,98"
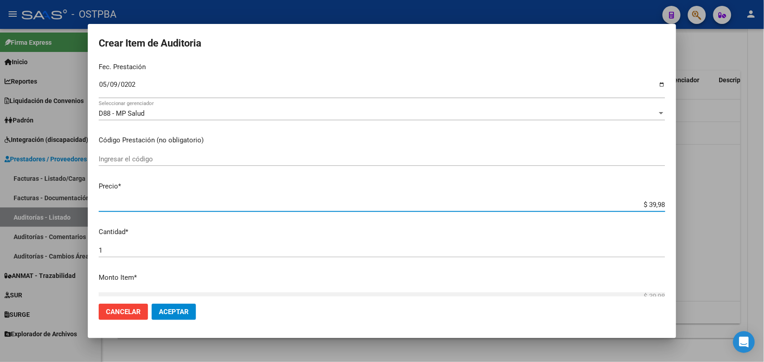
type input "$ 399,80"
type input "$ 3.998,00"
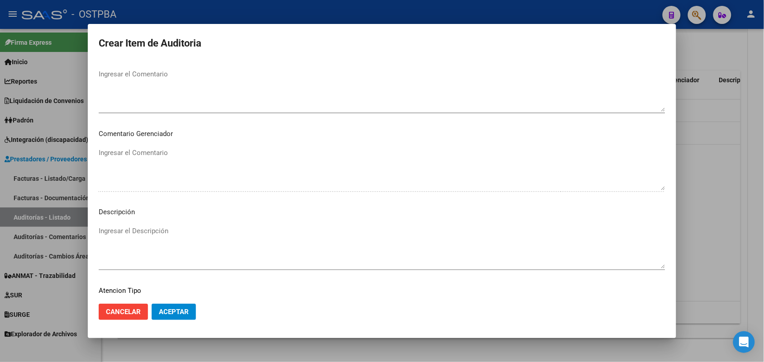
scroll to position [578, 0]
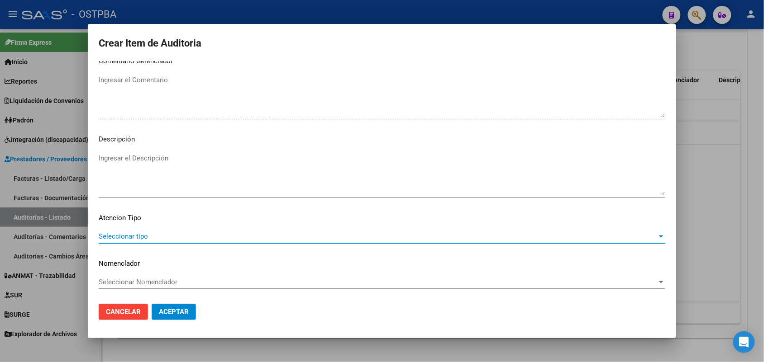
click at [143, 235] on span "Seleccionar tipo" at bounding box center [378, 237] width 558 height 8
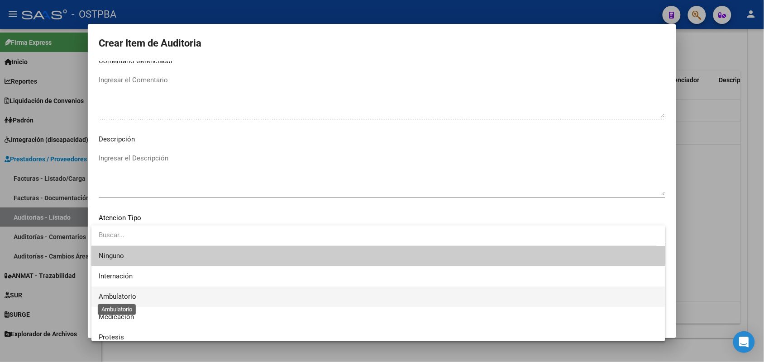
click at [131, 297] on span "Ambulatorio" at bounding box center [118, 297] width 38 height 8
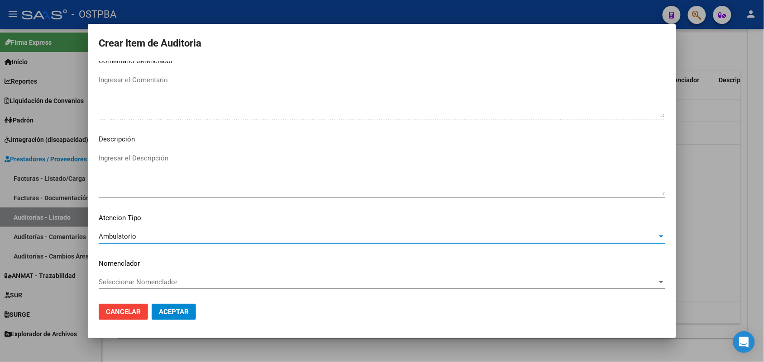
drag, startPoint x: 168, startPoint y: 310, endPoint x: 165, endPoint y: 305, distance: 6.1
click at [168, 309] on span "Aceptar" at bounding box center [174, 312] width 30 height 8
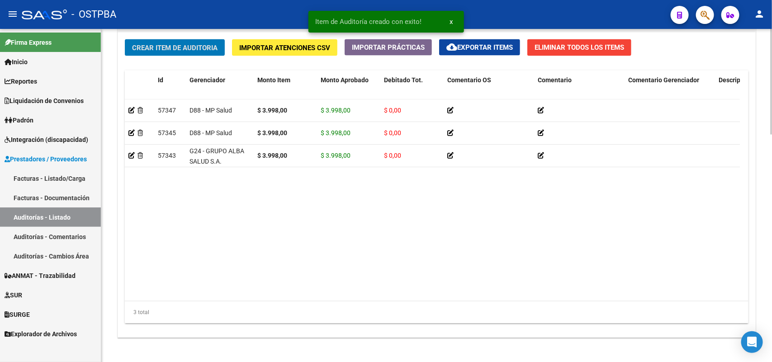
click at [213, 44] on span "Crear Item de Auditoria" at bounding box center [175, 48] width 86 height 8
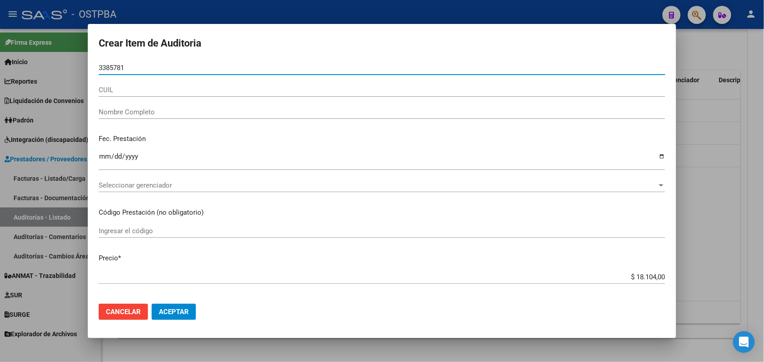
type input "33857817"
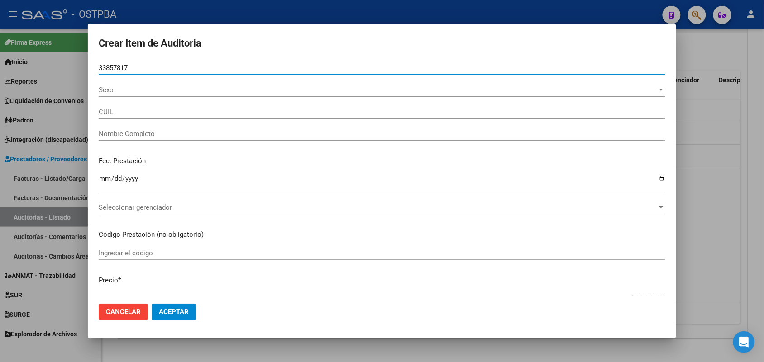
type input "27338578178"
type input "[PERSON_NAME] -"
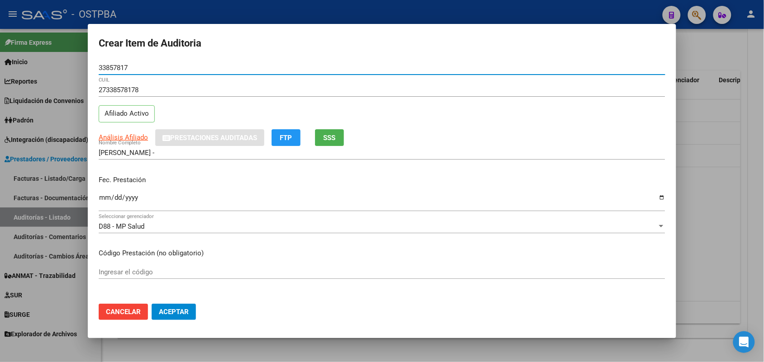
type input "33857817"
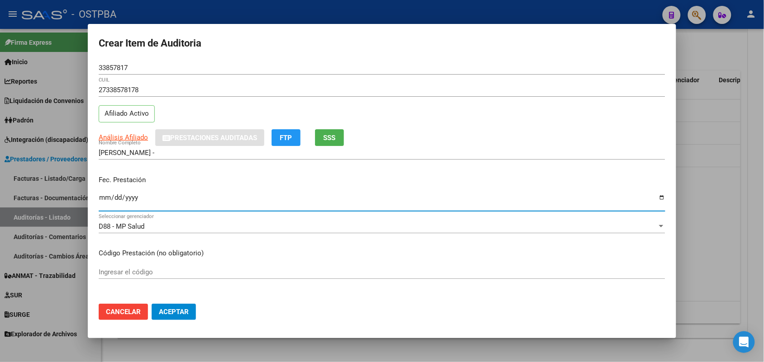
click at [100, 199] on input "Ingresar la fecha" at bounding box center [382, 201] width 567 height 14
type input "[DATE]"
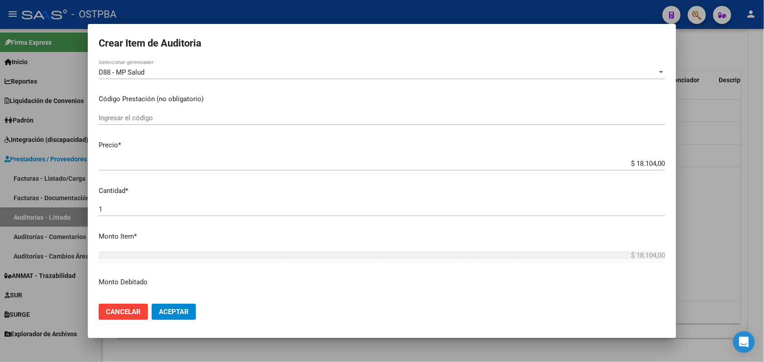
scroll to position [170, 0]
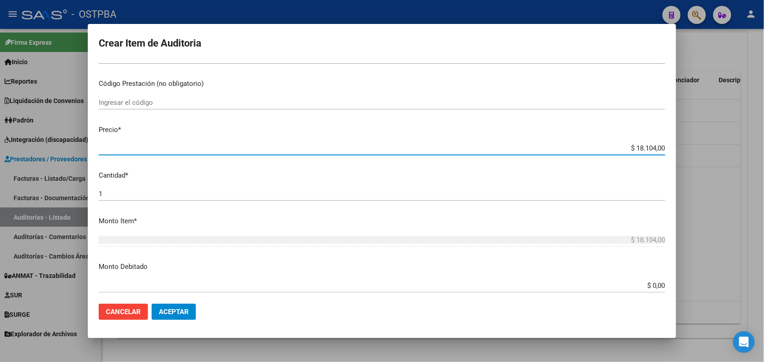
drag, startPoint x: 618, startPoint y: 151, endPoint x: 698, endPoint y: 142, distance: 81.1
click at [702, 143] on div "Crear Item de Auditoria 33857817 Nro Documento 27338578178 CUIL Afiliado Activo…" at bounding box center [382, 181] width 764 height 362
type input "$ 0,06"
type input "$ 0,61"
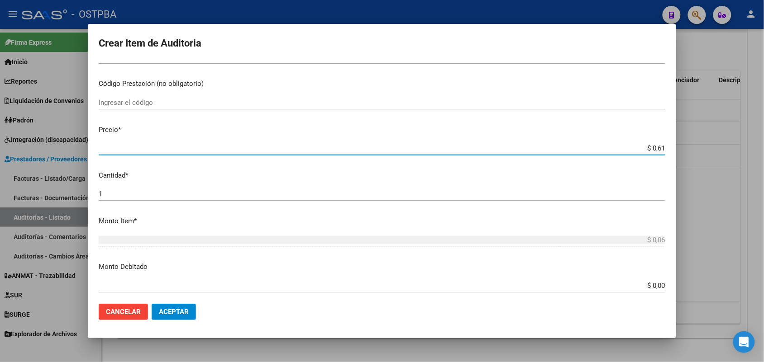
type input "$ 0,61"
type input "$ 6,11"
type input "$ 61,10"
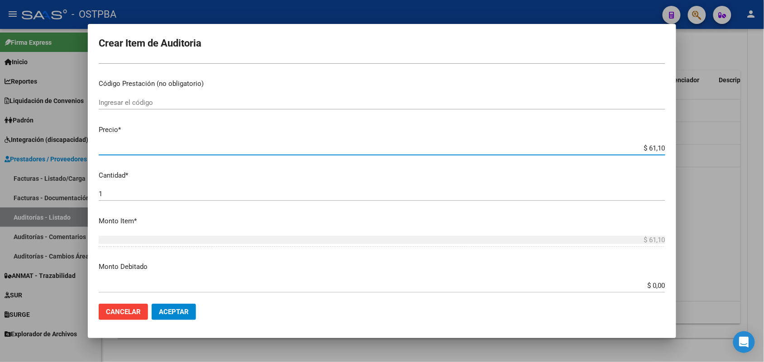
type input "$ 611,00"
type input "$ 6.110,00"
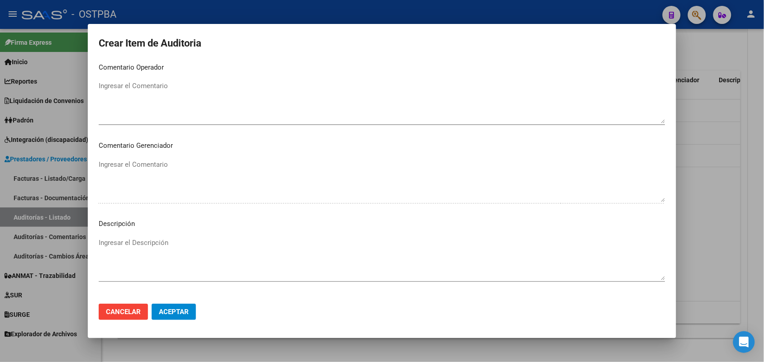
scroll to position [578, 0]
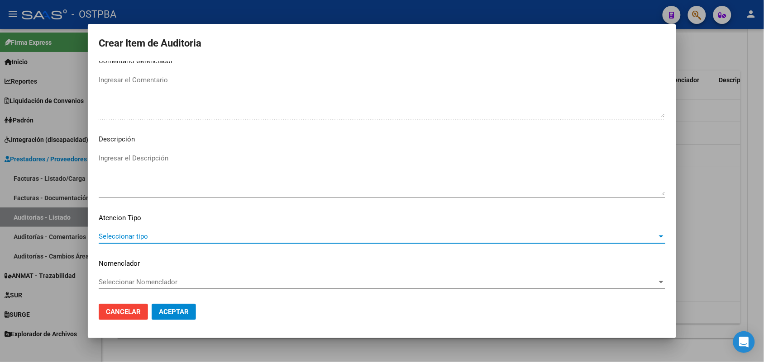
click at [121, 234] on span "Seleccionar tipo" at bounding box center [378, 237] width 558 height 8
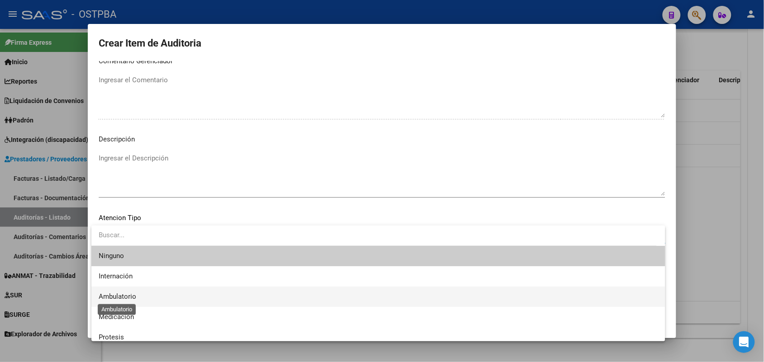
click at [125, 300] on span "Ambulatorio" at bounding box center [118, 297] width 38 height 8
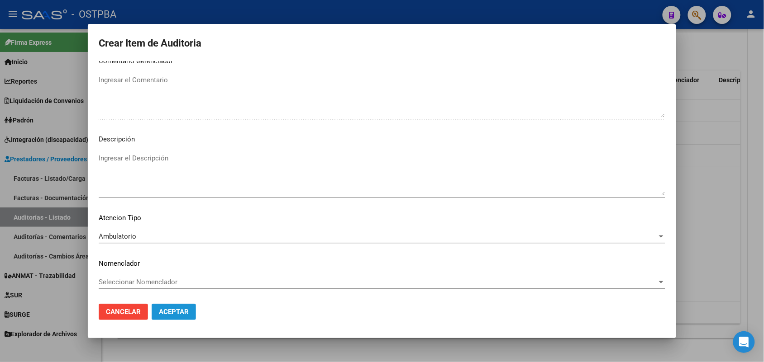
click at [186, 311] on span "Aceptar" at bounding box center [174, 312] width 30 height 8
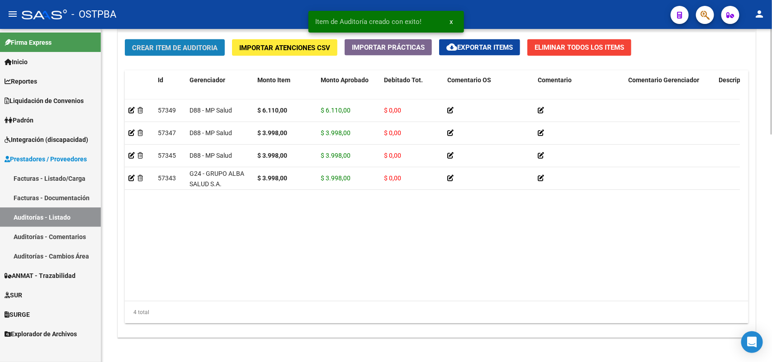
click at [191, 45] on span "Crear Item de Auditoria" at bounding box center [175, 48] width 86 height 8
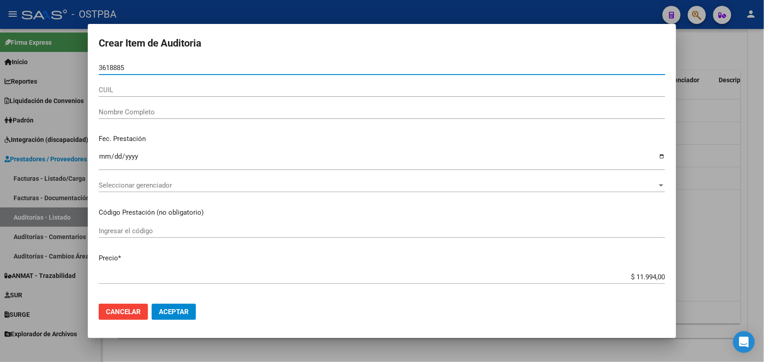
type input "36188850"
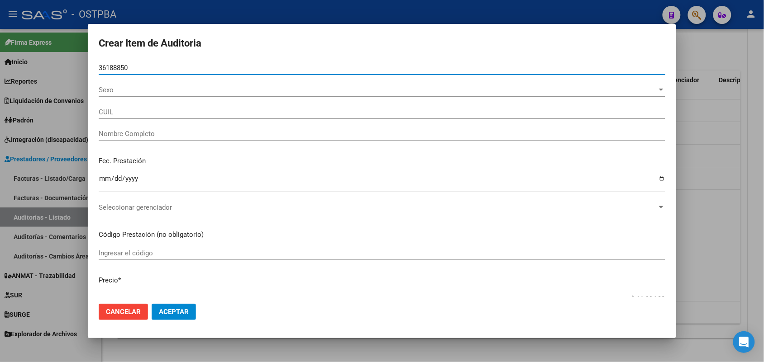
type input "20361888503"
type input "[PERSON_NAME] -"
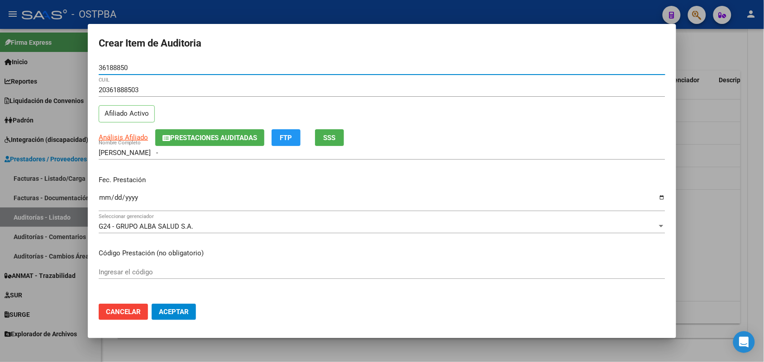
type input "36188850"
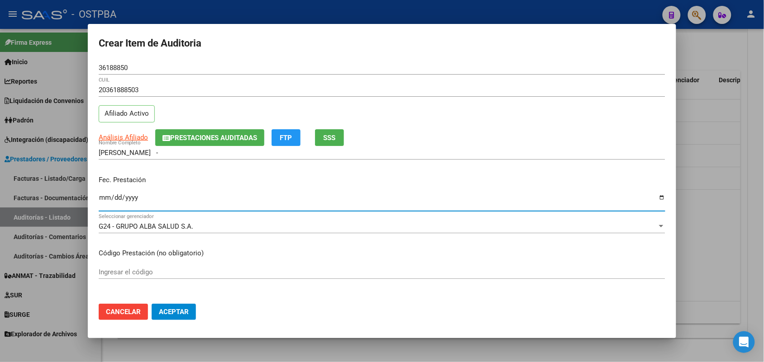
drag, startPoint x: 103, startPoint y: 200, endPoint x: 107, endPoint y: 202, distance: 4.7
click at [103, 202] on input "Ingresar la fecha" at bounding box center [382, 201] width 567 height 14
type input "[DATE]"
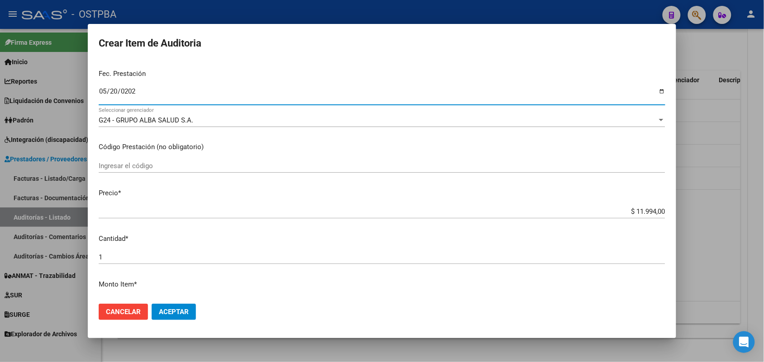
scroll to position [113, 0]
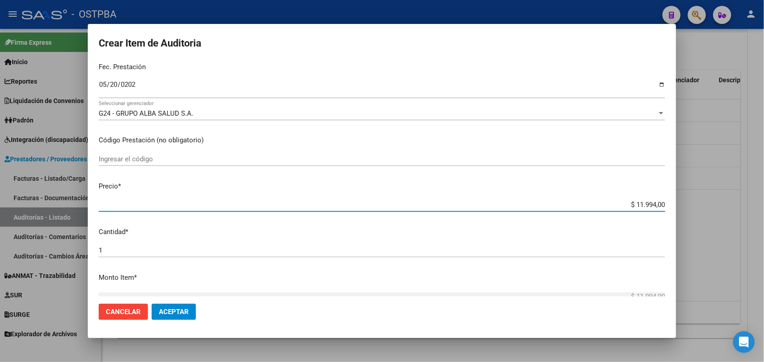
click at [616, 205] on input "$ 11.994,00" at bounding box center [382, 205] width 567 height 8
drag, startPoint x: 614, startPoint y: 204, endPoint x: 715, endPoint y: 202, distance: 100.9
click at [714, 202] on div "Crear Item de Auditoria 36188850 Nro Documento 20361888503 CUIL Afiliado Activo…" at bounding box center [382, 181] width 764 height 362
type input "$ 0,03"
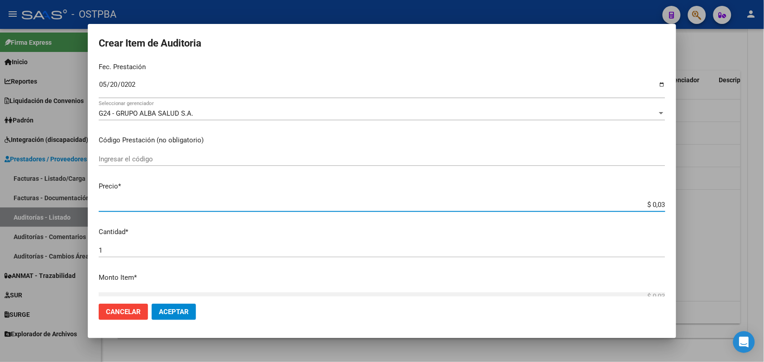
type input "$ 0,39"
type input "$ 3,99"
type input "$ 39,98"
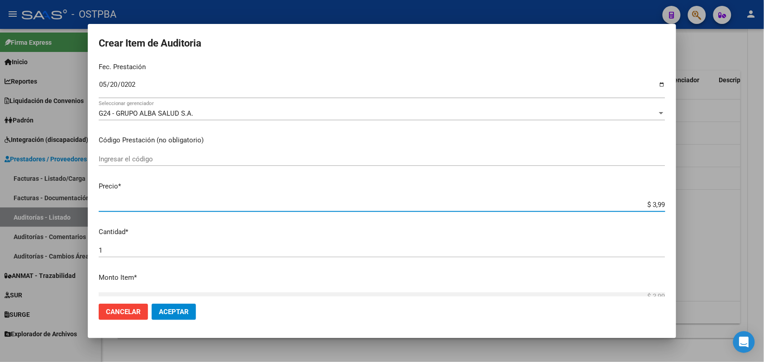
type input "$ 39,98"
type input "$ 399,80"
type input "$ 3.998,00"
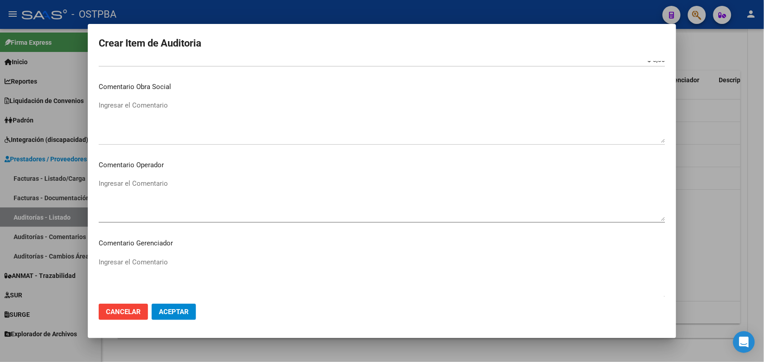
scroll to position [578, 0]
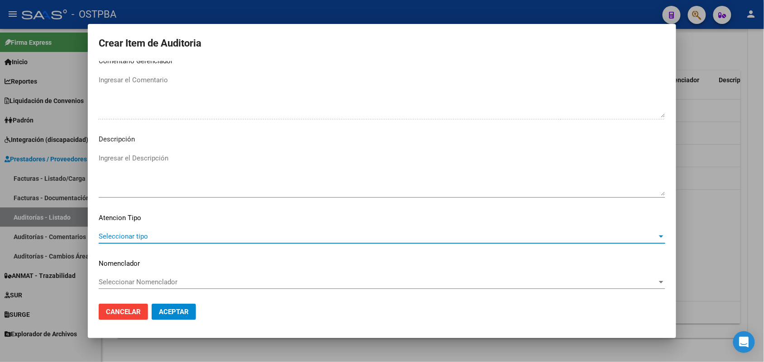
click at [141, 236] on span "Seleccionar tipo" at bounding box center [378, 237] width 558 height 8
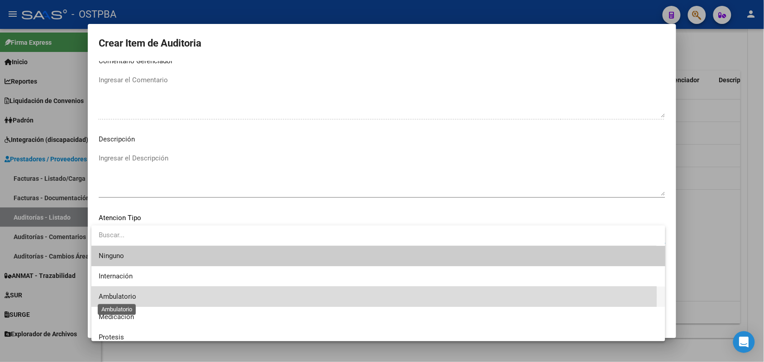
click at [129, 296] on span "Ambulatorio" at bounding box center [118, 297] width 38 height 8
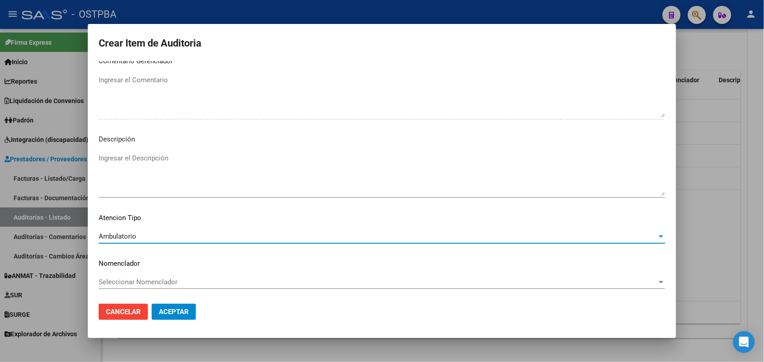
click at [170, 309] on span "Aceptar" at bounding box center [174, 312] width 30 height 8
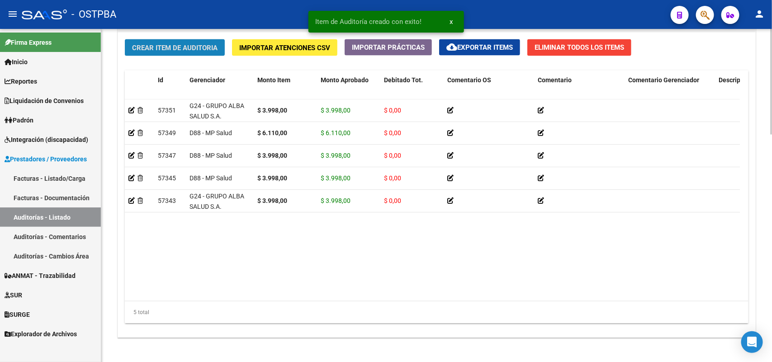
click at [202, 41] on button "Crear Item de Auditoria" at bounding box center [175, 47] width 100 height 17
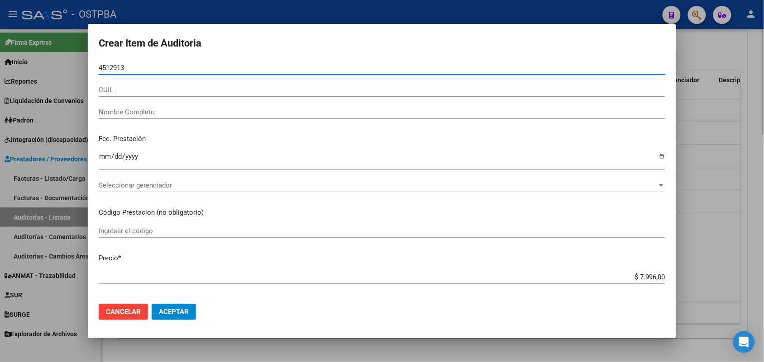
type input "45129130"
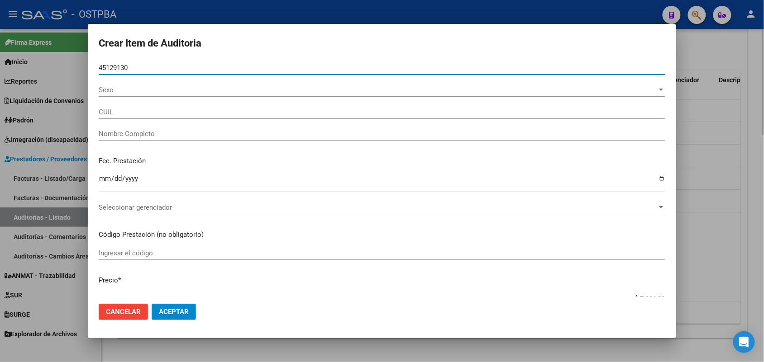
type input "27451291306"
type input "[PERSON_NAME] [PERSON_NAME] -"
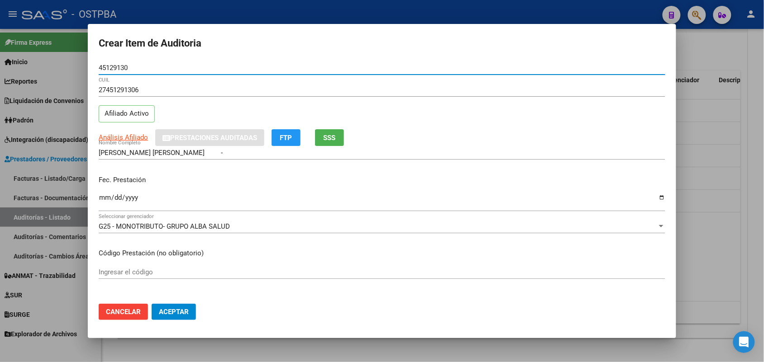
type input "45129130"
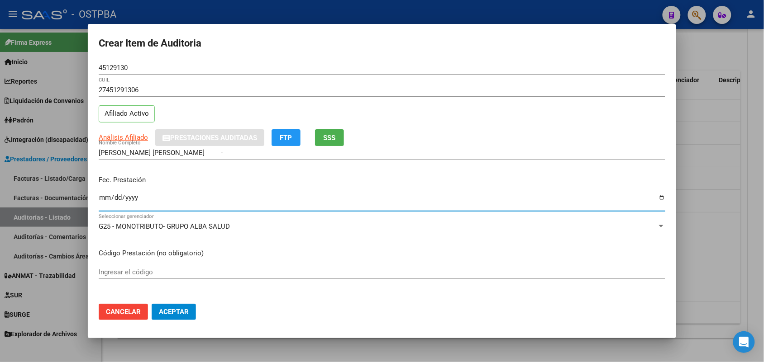
click at [104, 200] on input "Ingresar la fecha" at bounding box center [382, 201] width 567 height 14
type input "[DATE]"
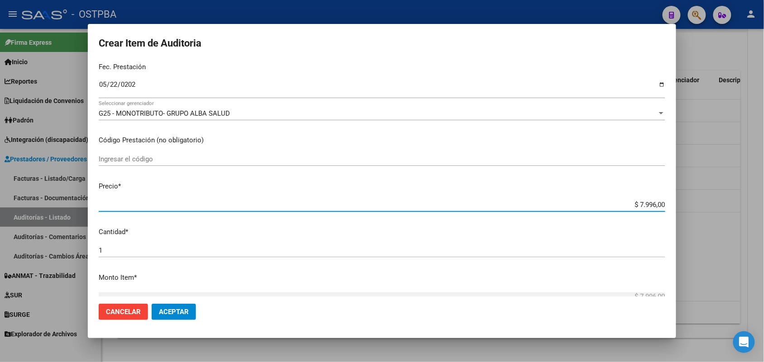
click at [618, 207] on input "$ 7.996,00" at bounding box center [382, 205] width 567 height 8
drag, startPoint x: 617, startPoint y: 207, endPoint x: 698, endPoint y: 202, distance: 81.6
click at [704, 203] on div "Crear Item de Auditoria 45129130 Nro Documento 27451291306 CUIL Afiliado Activo…" at bounding box center [382, 181] width 764 height 362
type input "$ 0,03"
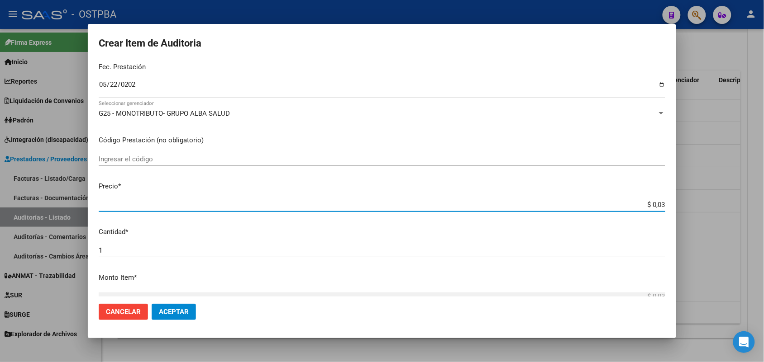
type input "$ 0,39"
type input "$ 3,99"
type input "$ 39,98"
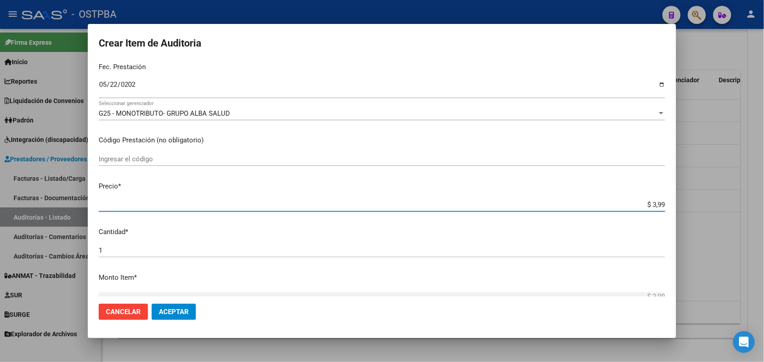
type input "$ 39,98"
type input "$ 399,80"
type input "$ 3.998,00"
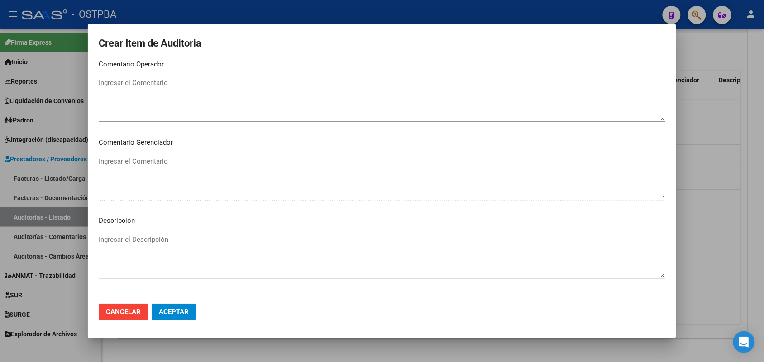
scroll to position [578, 0]
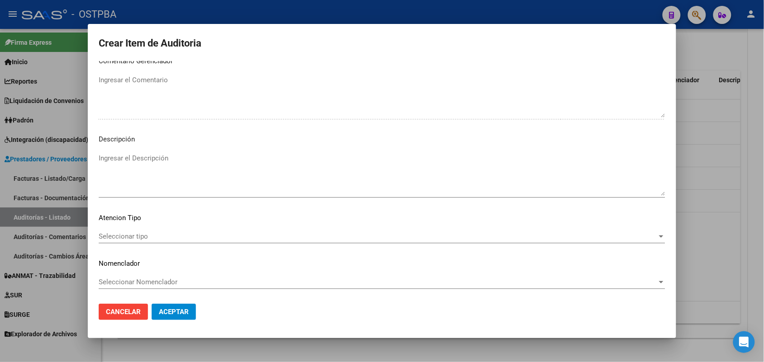
click at [136, 235] on span "Seleccionar tipo" at bounding box center [378, 237] width 558 height 8
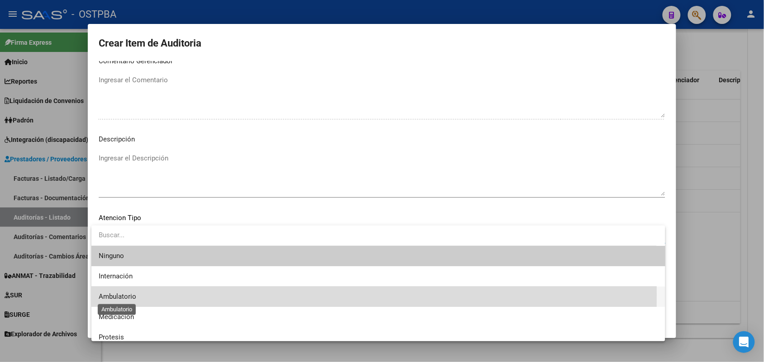
click at [128, 295] on span "Ambulatorio" at bounding box center [118, 297] width 38 height 8
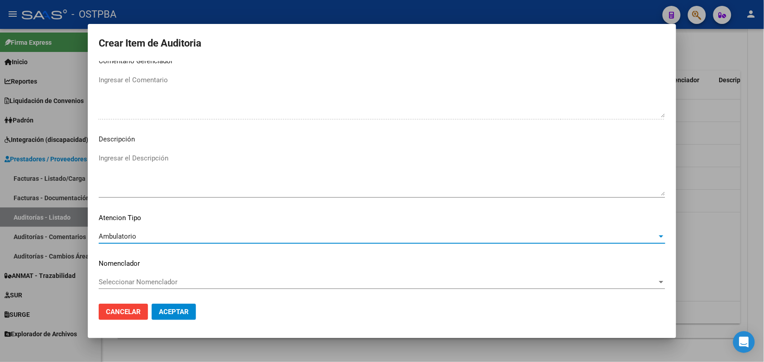
click at [170, 310] on span "Aceptar" at bounding box center [174, 312] width 30 height 8
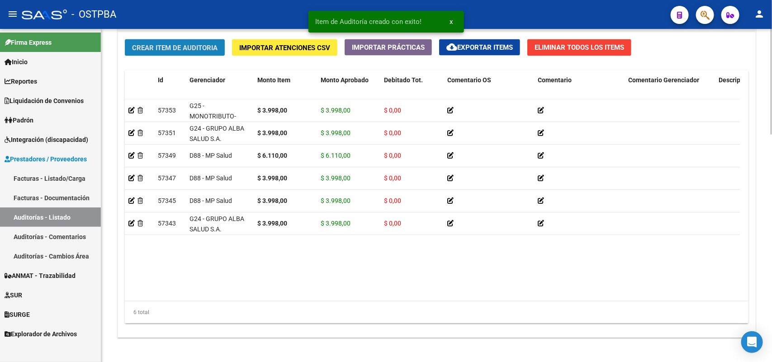
click at [200, 42] on button "Crear Item de Auditoria" at bounding box center [175, 47] width 100 height 17
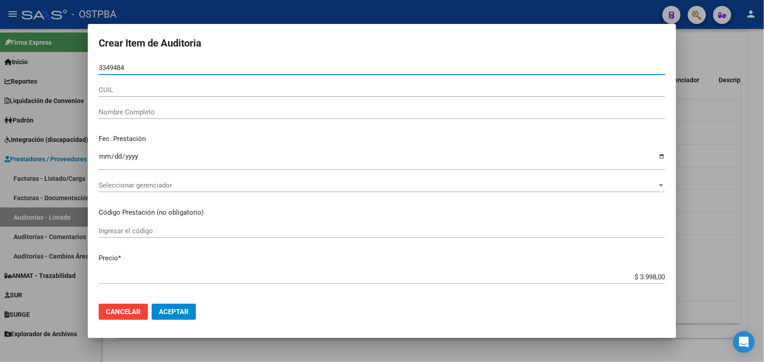
type input "33494848"
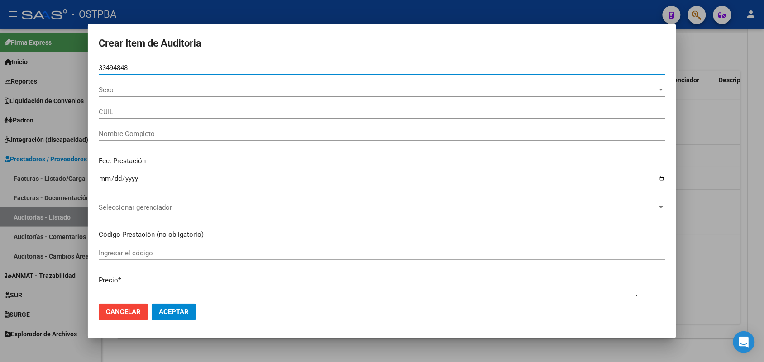
type input "20334948480"
type input "[PERSON_NAME] -"
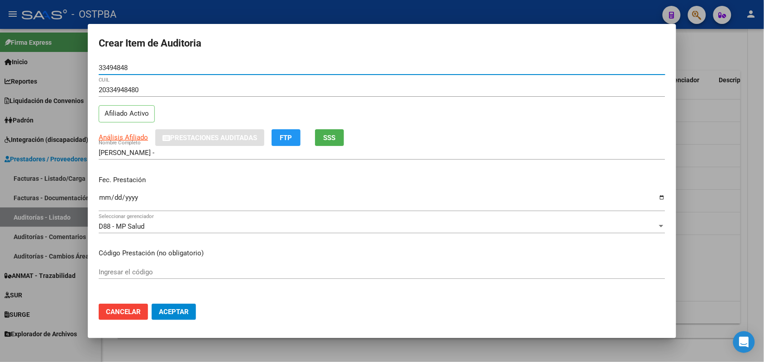
type input "33494848"
click at [100, 200] on input "Ingresar la fecha" at bounding box center [382, 201] width 567 height 14
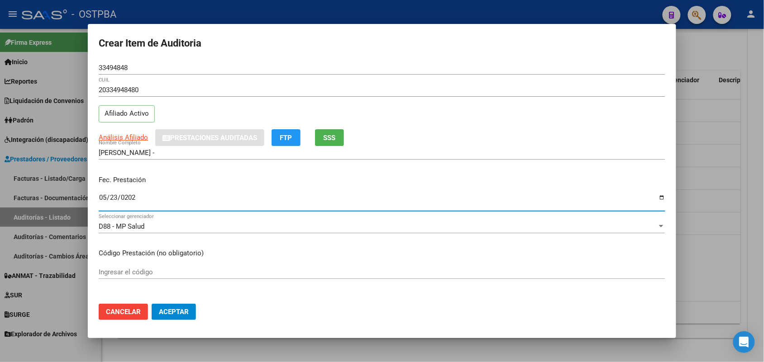
type input "[DATE]"
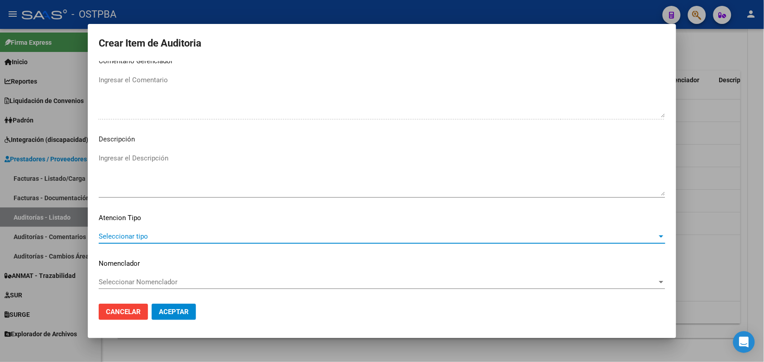
click at [142, 234] on span "Seleccionar tipo" at bounding box center [378, 237] width 558 height 8
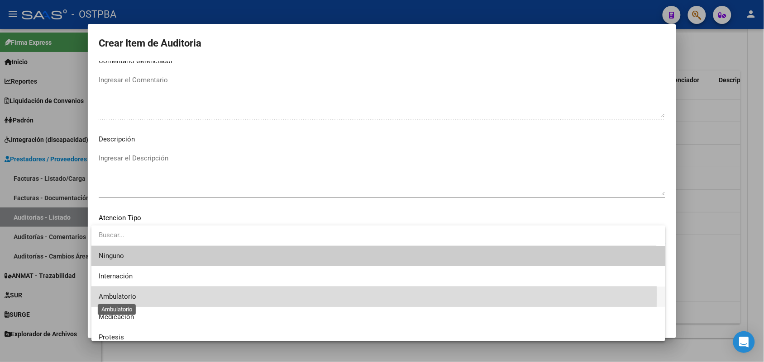
click at [130, 295] on span "Ambulatorio" at bounding box center [118, 297] width 38 height 8
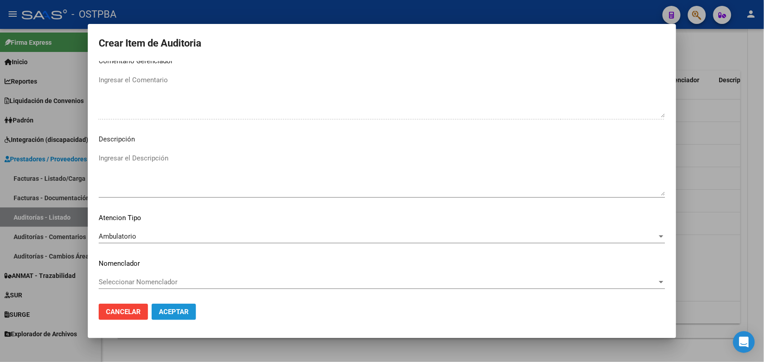
click at [176, 311] on span "Aceptar" at bounding box center [174, 312] width 30 height 8
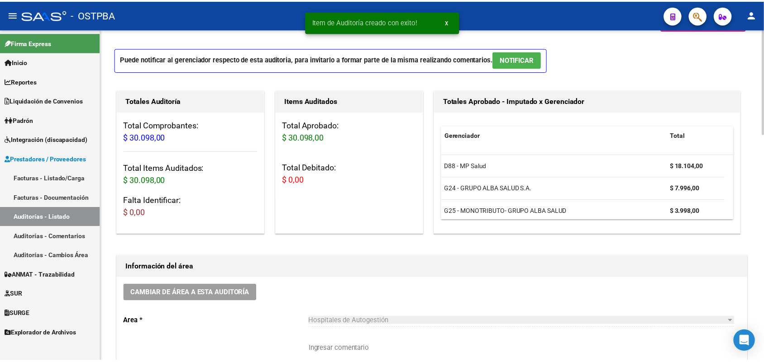
scroll to position [0, 0]
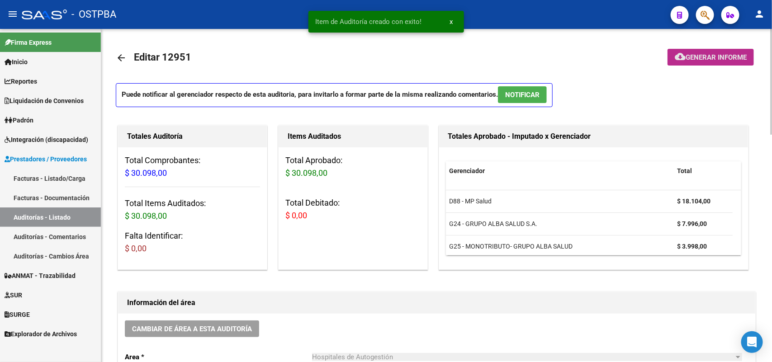
click at [701, 58] on span "Generar informe" at bounding box center [716, 57] width 61 height 8
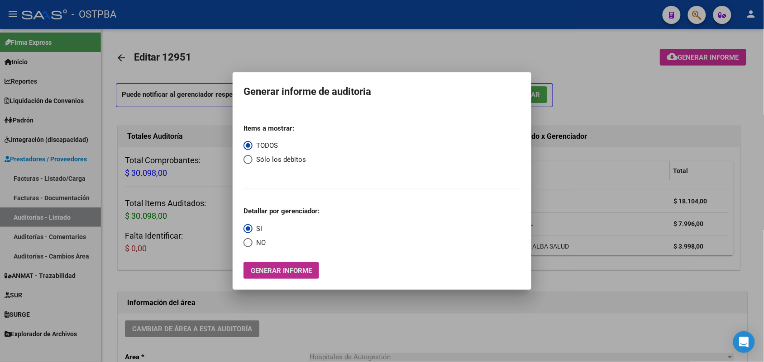
click at [285, 268] on span "Generar informe" at bounding box center [281, 271] width 61 height 8
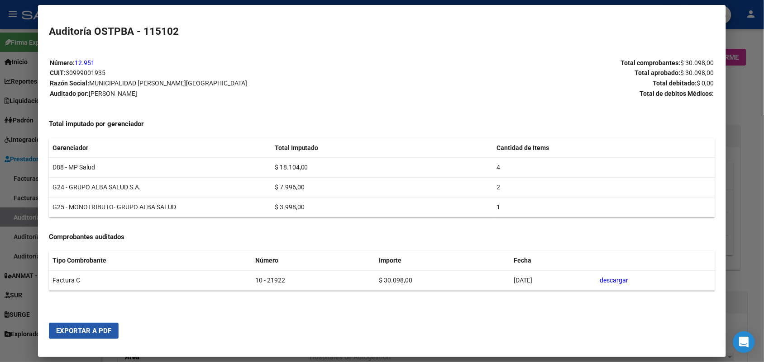
click at [91, 334] on span "Exportar a PDF" at bounding box center [83, 331] width 55 height 8
